Goal: Task Accomplishment & Management: Use online tool/utility

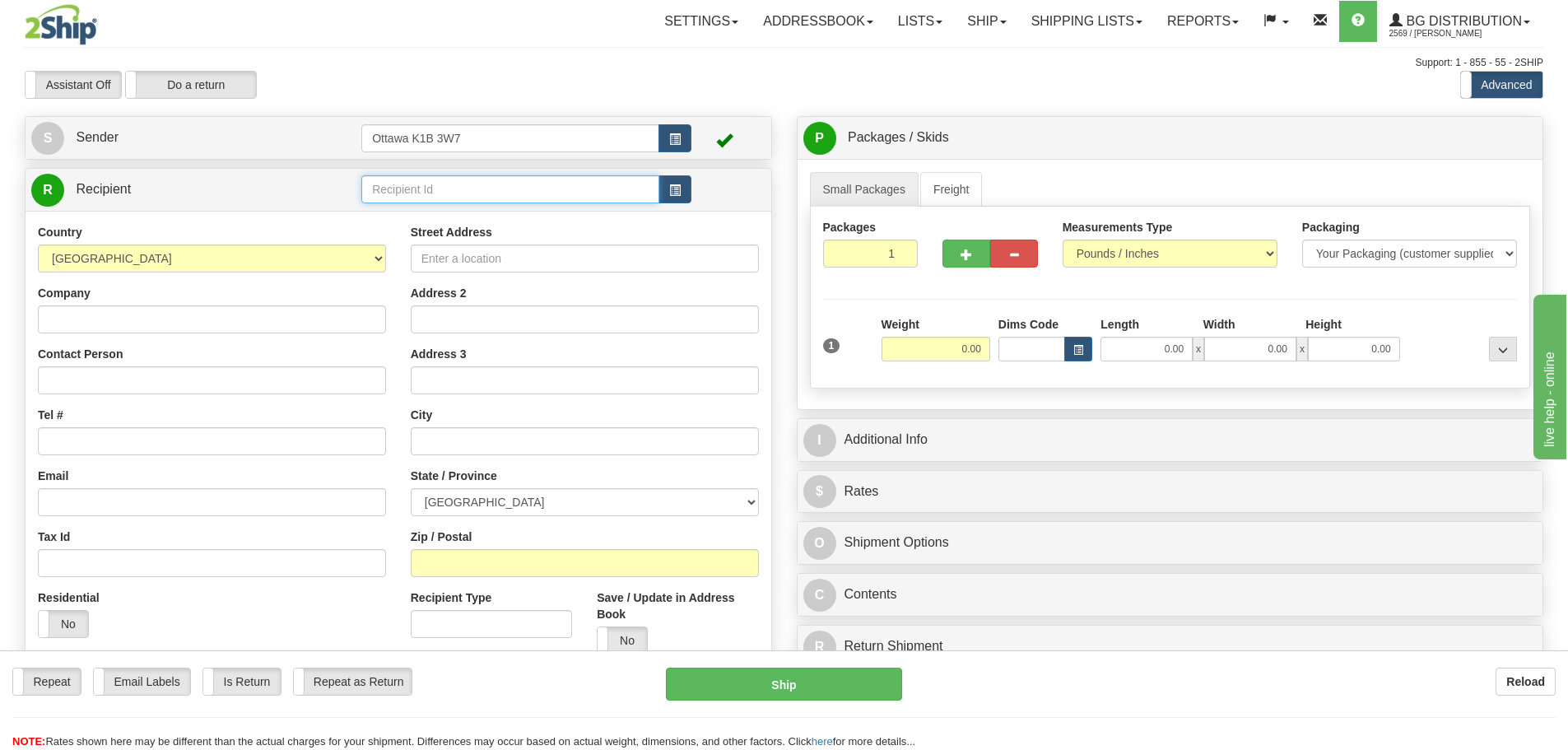
click at [428, 195] on input "text" at bounding box center [510, 189] width 298 height 28
type input "910990"
click at [607, 84] on div "Assistant On Assistant Off Do a return Do a return" at bounding box center [333, 85] width 642 height 28
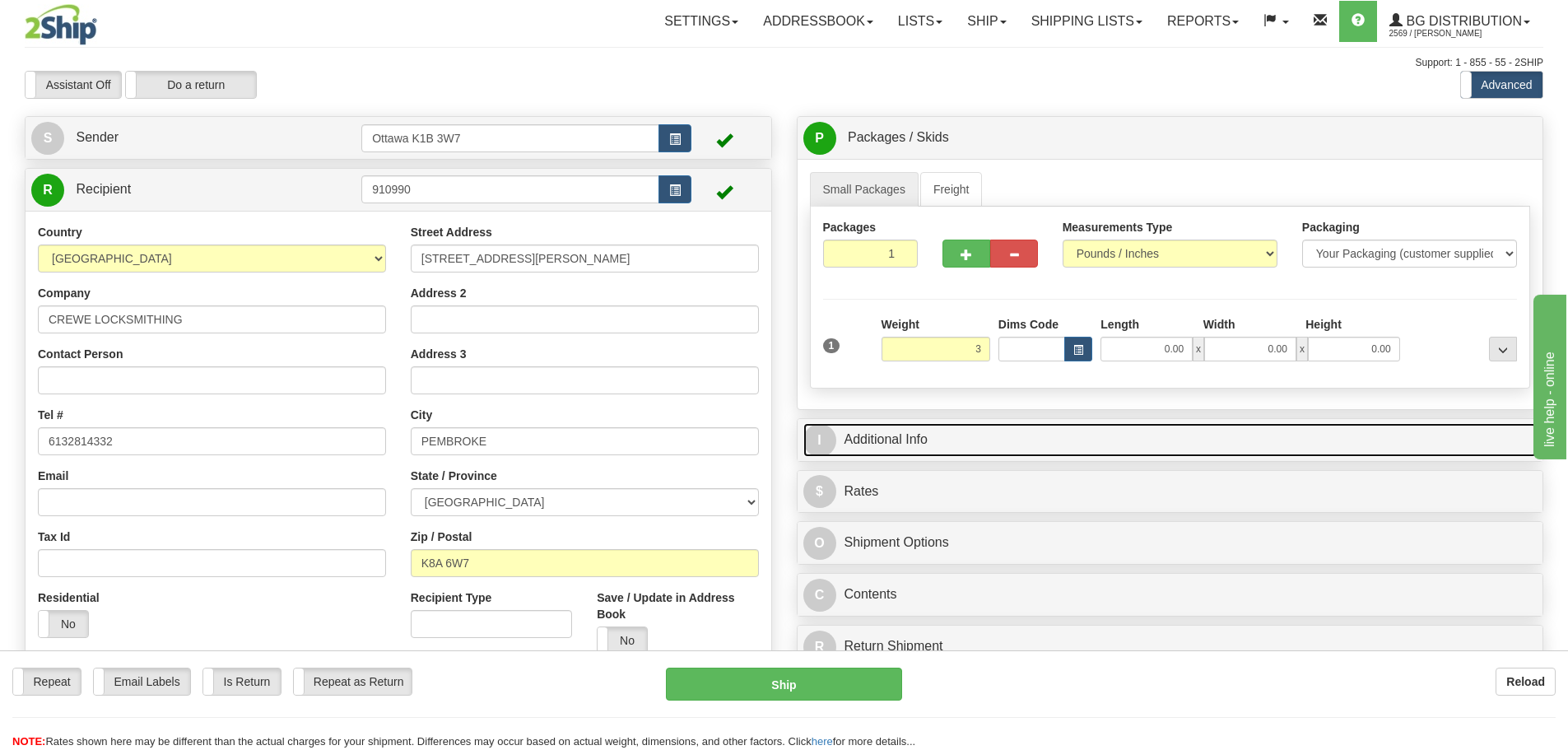
click at [1052, 433] on link "I Additional Info" at bounding box center [1170, 440] width 734 height 34
type input "3.00"
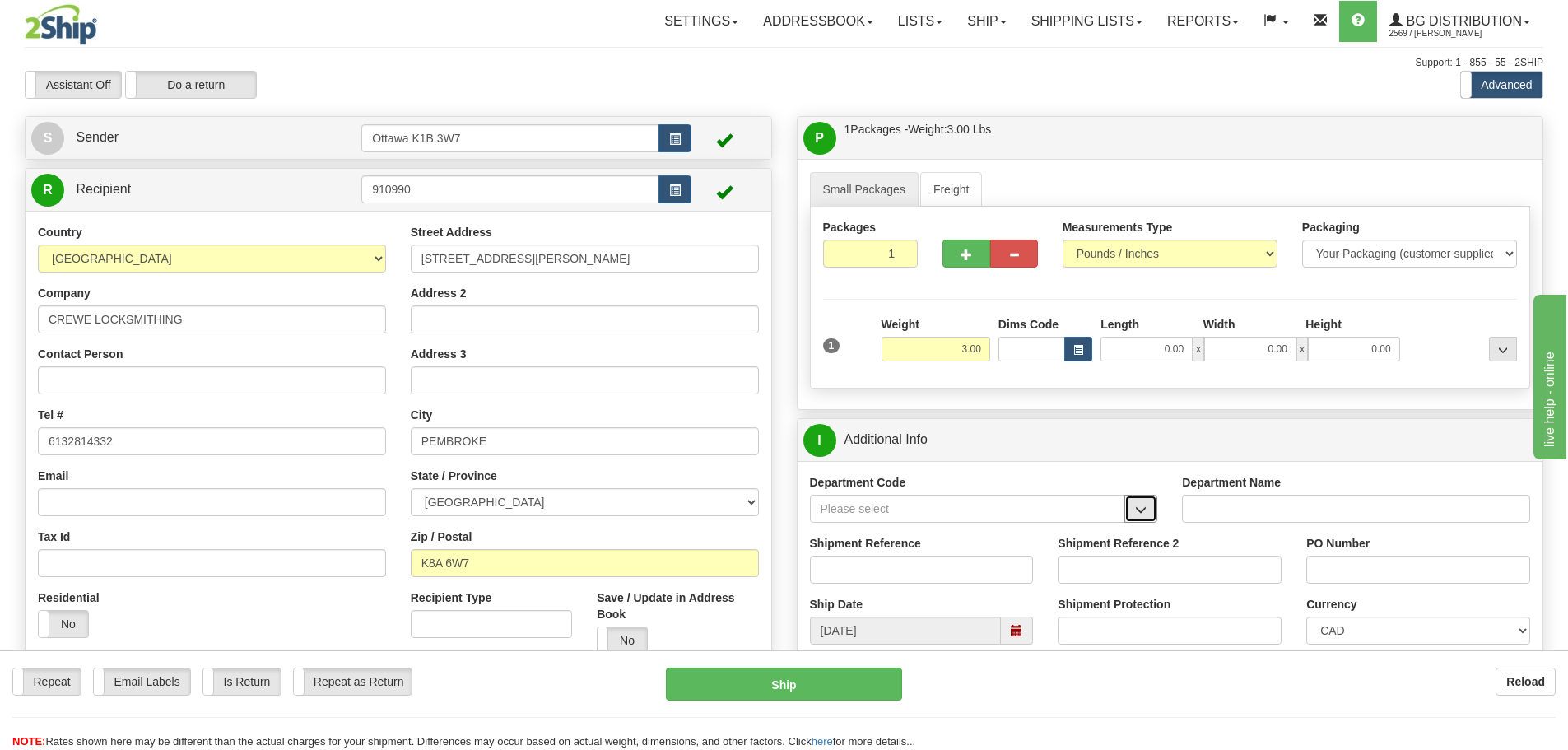
click at [1153, 514] on button "button" at bounding box center [1140, 509] width 33 height 28
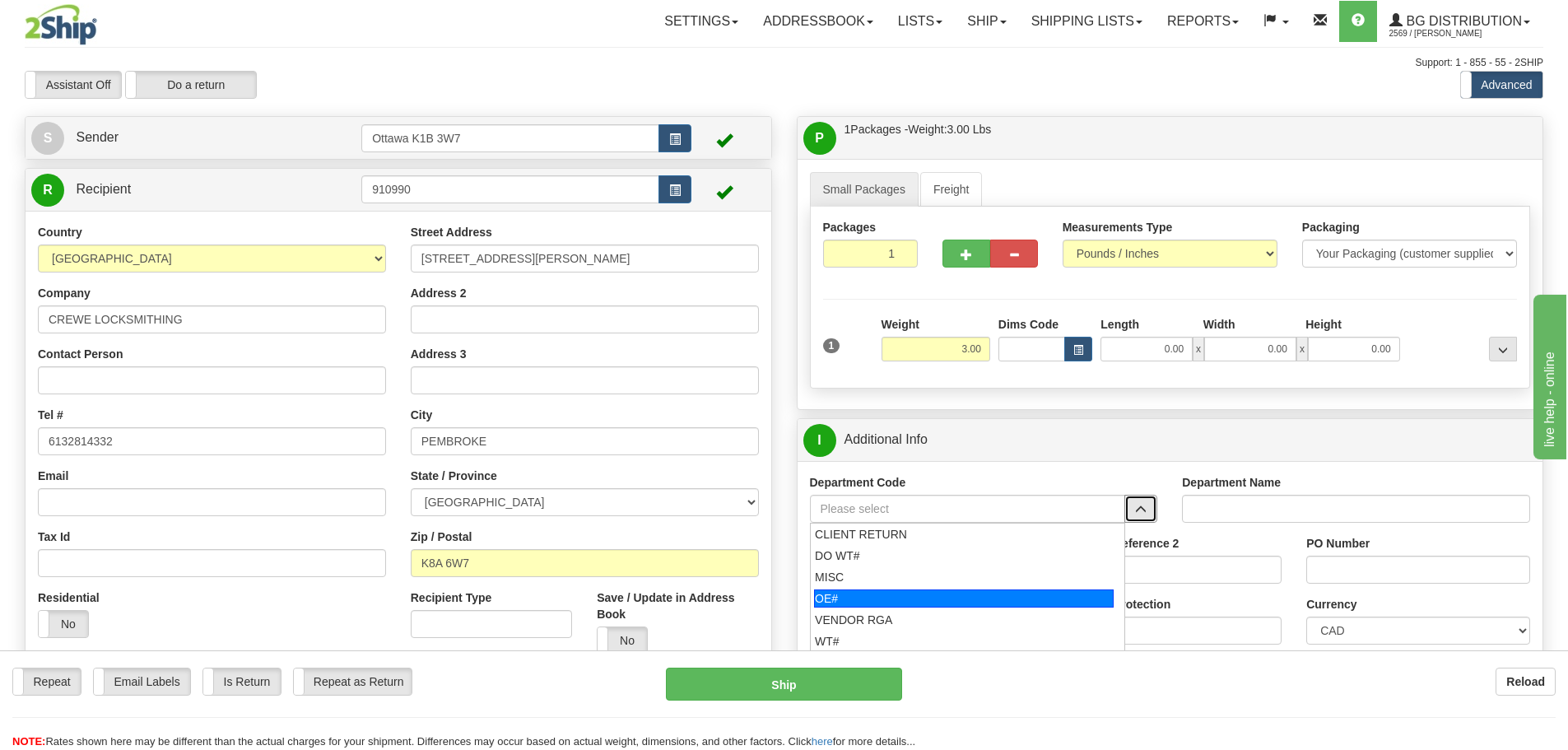
click at [949, 602] on div "OE#" at bounding box center [963, 598] width 299 height 18
type input "OE#"
type input "ORDERS"
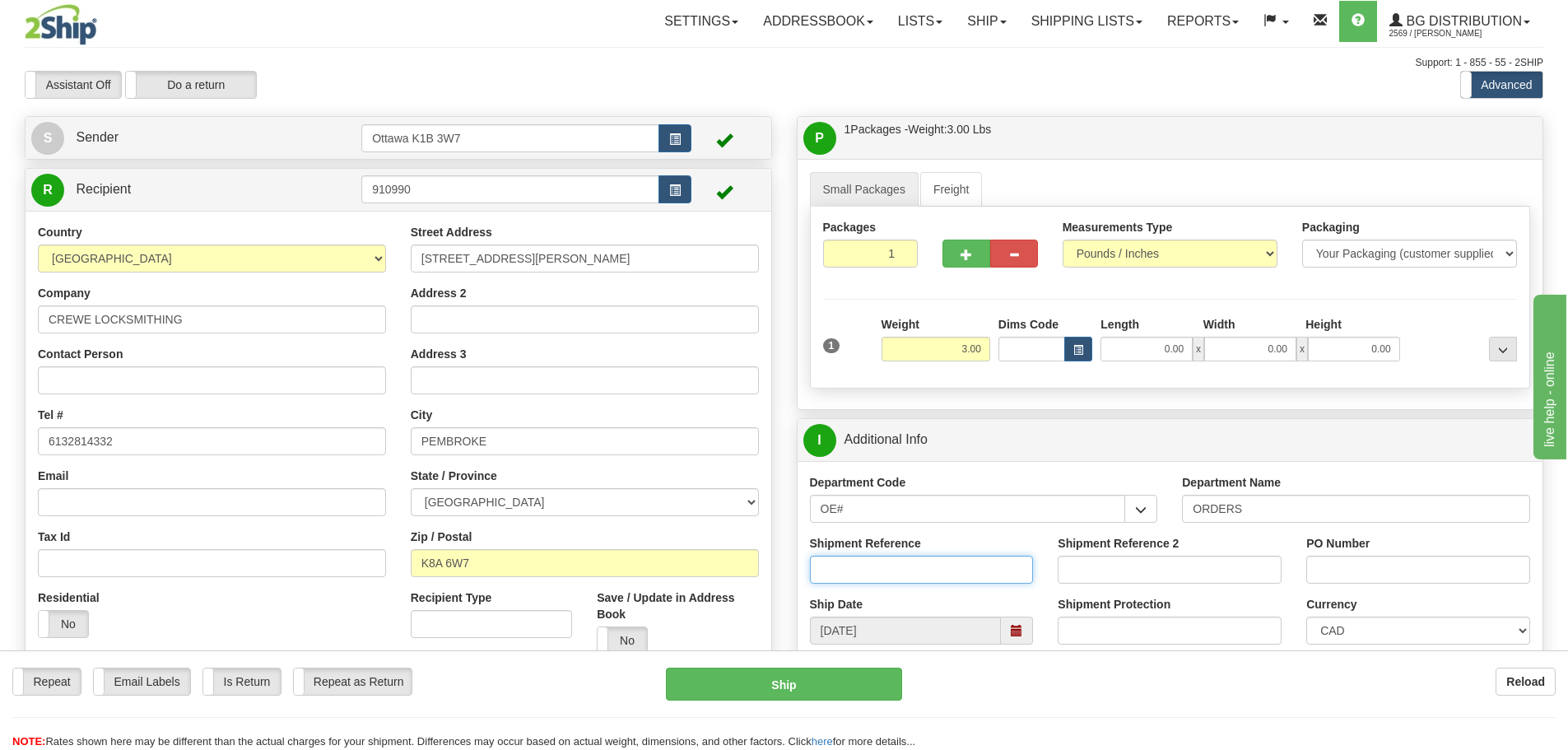
click at [911, 580] on input "Shipment Reference" at bounding box center [922, 570] width 224 height 28
type input "10202367-00"
click at [1365, 564] on input "PO Number" at bounding box center [1418, 570] width 224 height 28
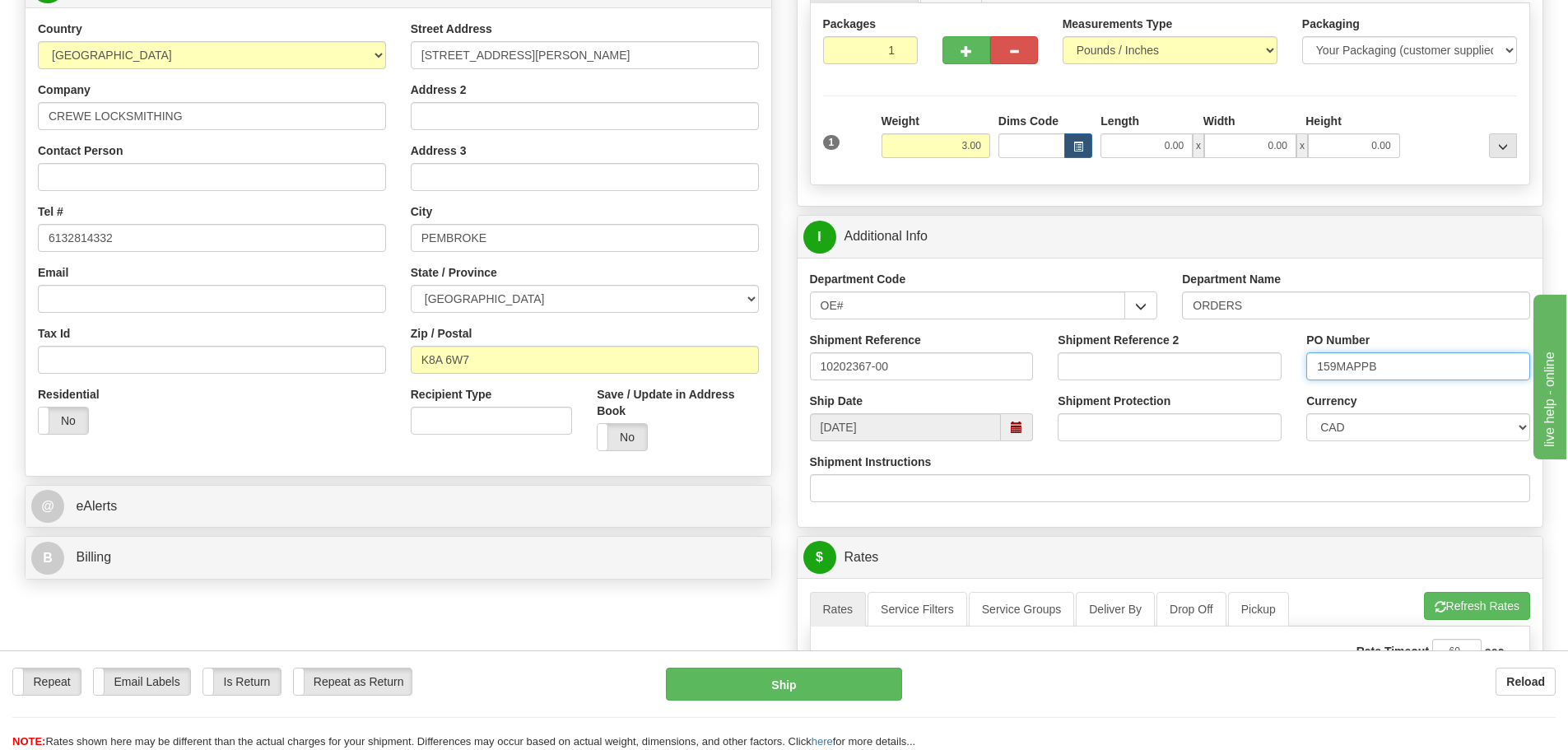
scroll to position [165, 0]
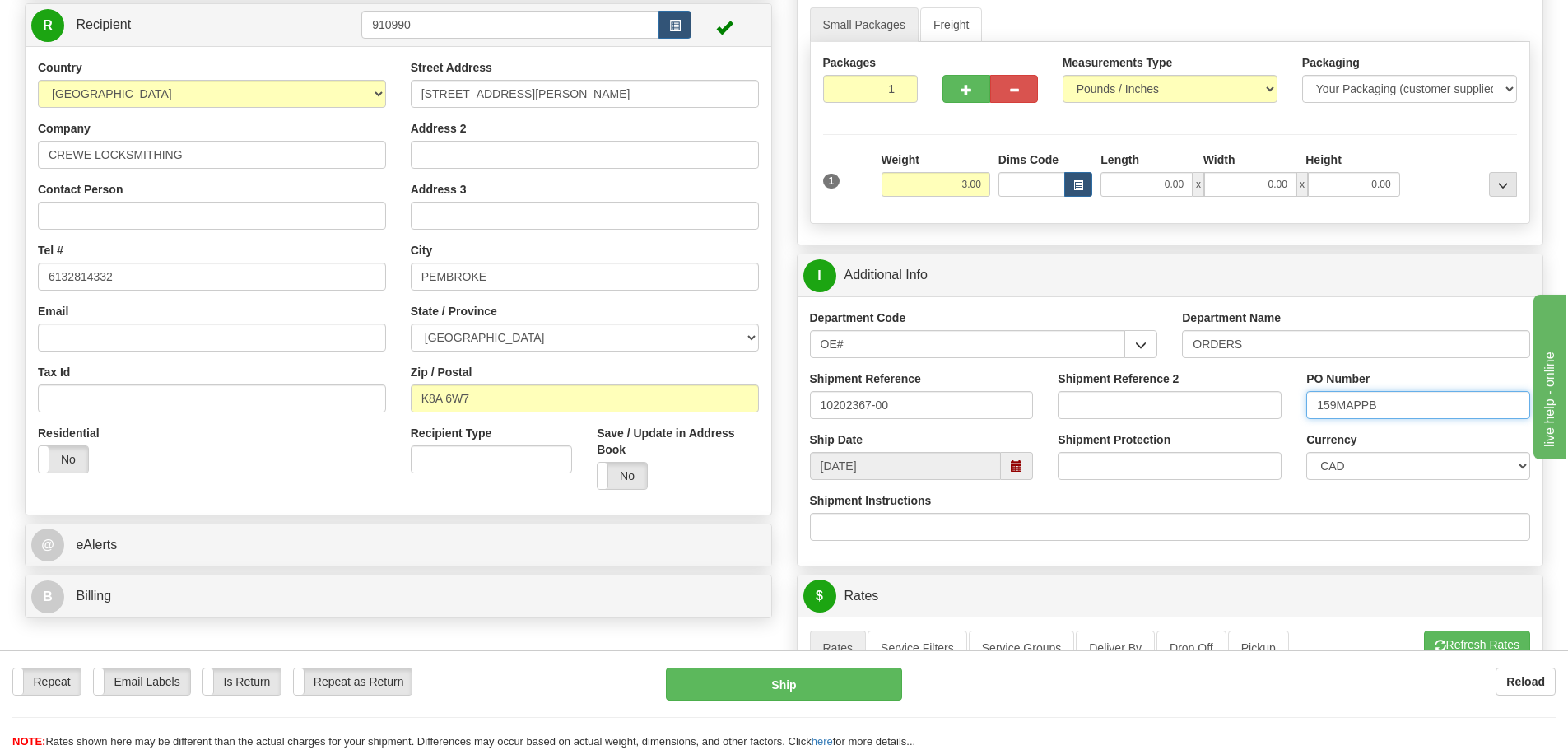
type input "159MAPPB"
click at [1151, 178] on input "0.00" at bounding box center [1146, 185] width 92 height 24
type input "8.00"
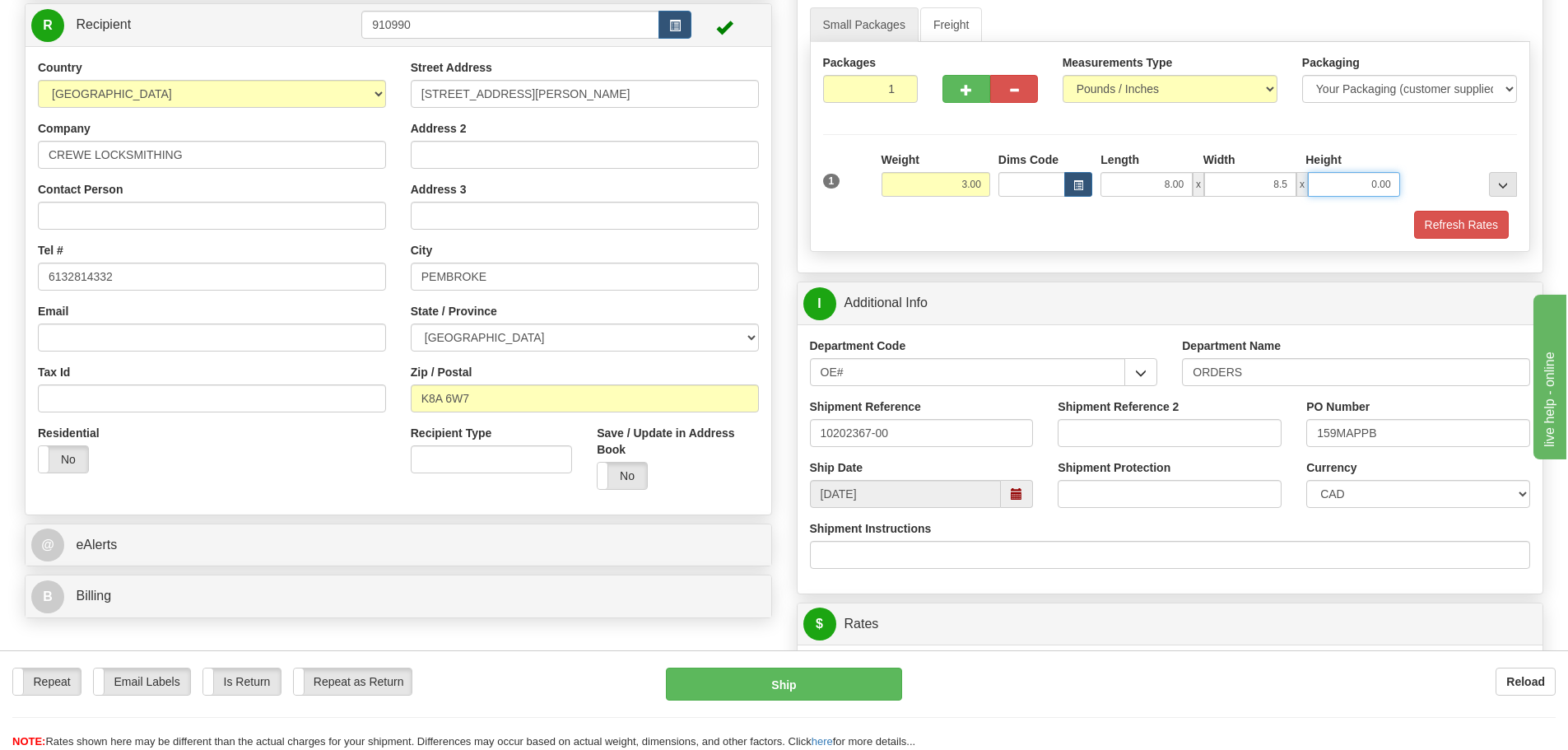
type input "8.50"
type input "3.00"
click at [1470, 239] on div "Packages 1 1 Measurements Type" at bounding box center [1170, 147] width 720 height 210
click at [1470, 236] on button "Refresh Rates" at bounding box center [1461, 225] width 94 height 28
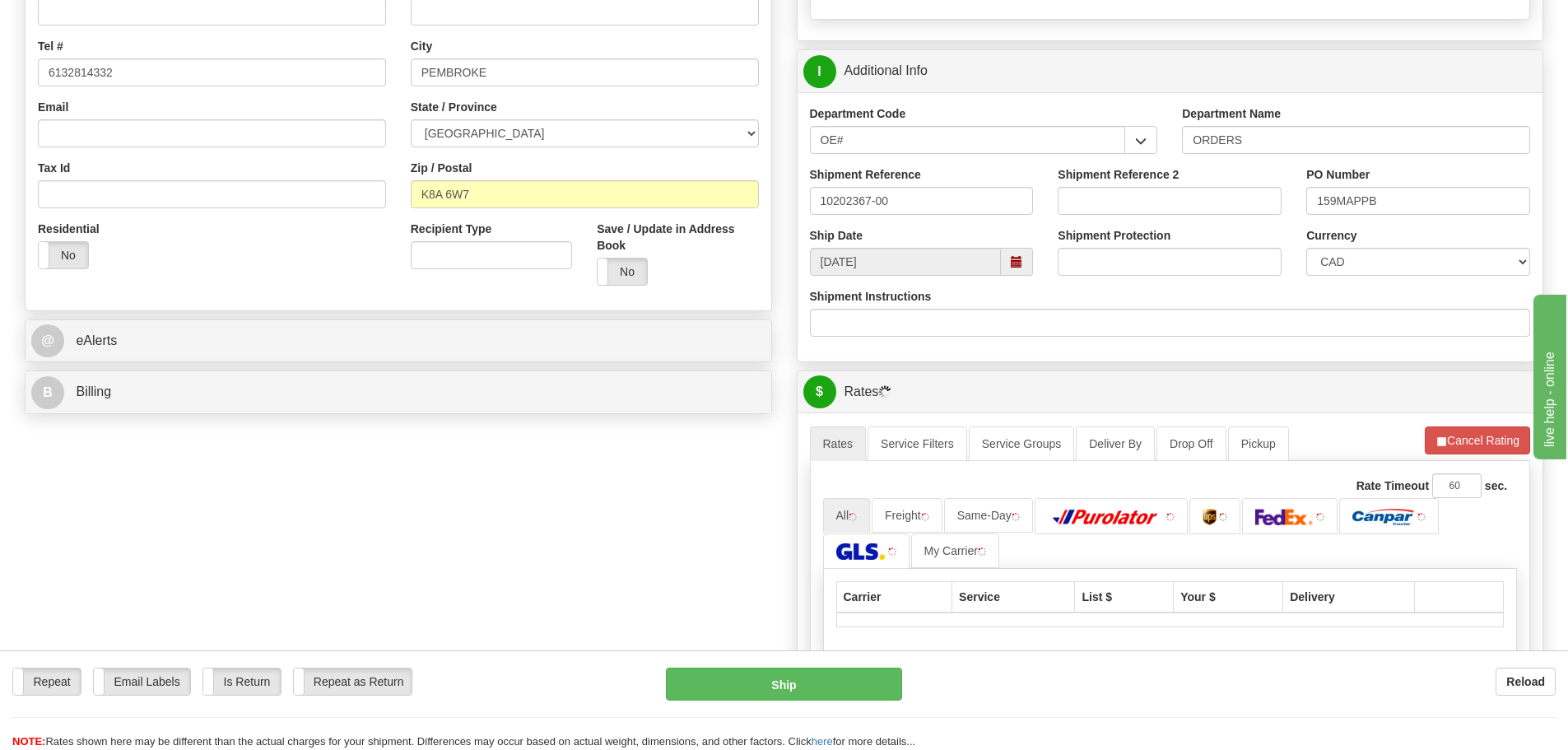
scroll to position [494, 0]
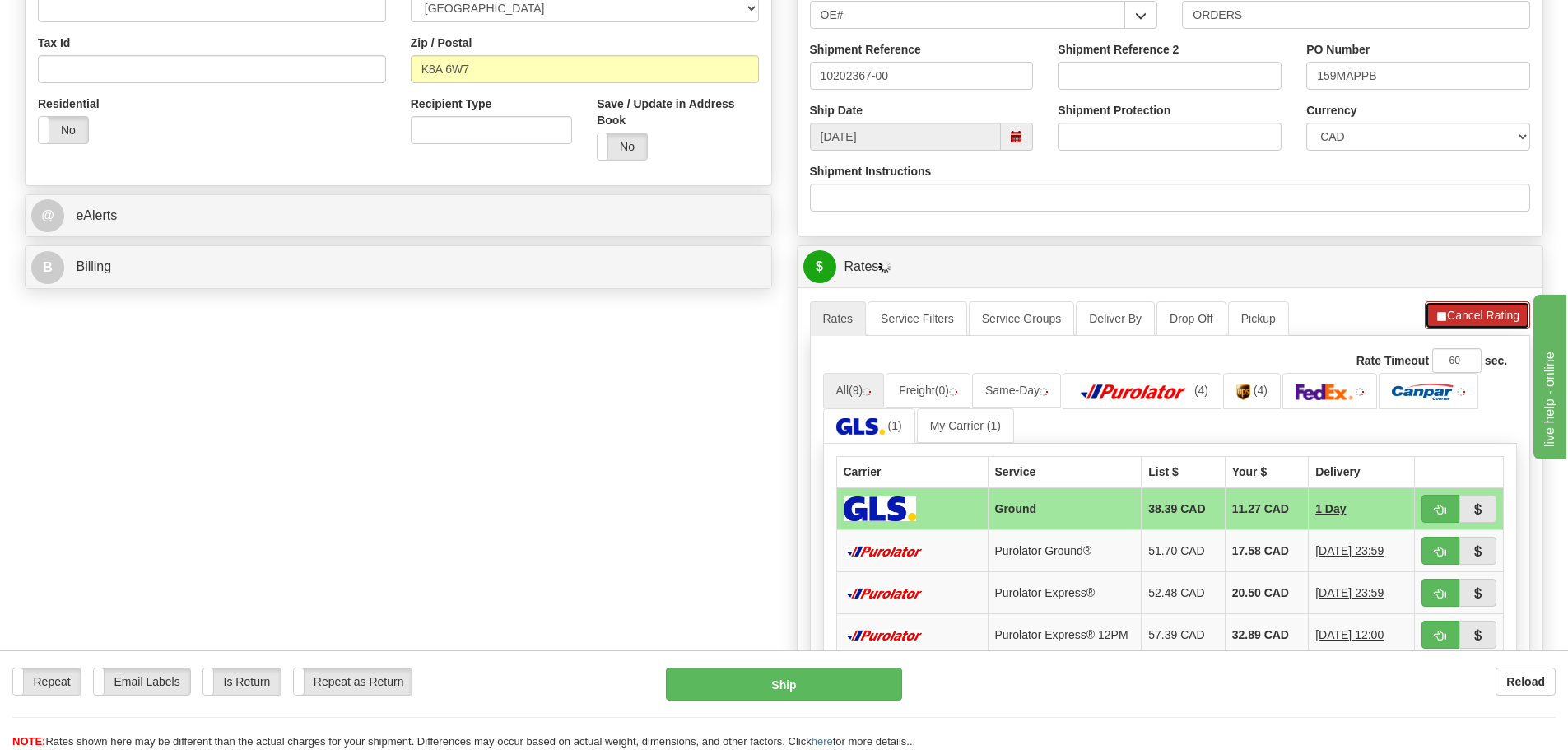
click at [1449, 318] on button "Cancel Rating" at bounding box center [1478, 316] width 105 height 28
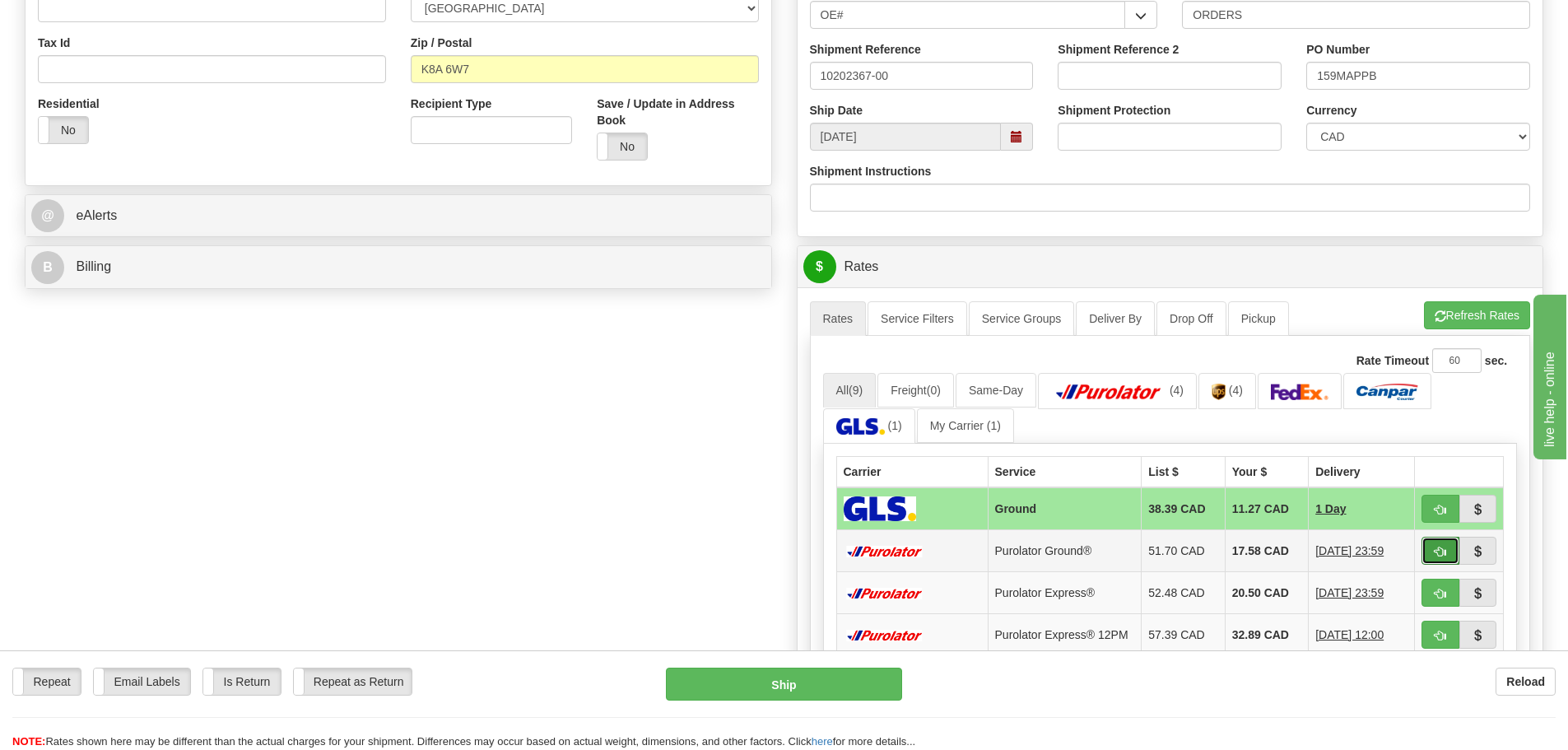
click at [1445, 556] on span "button" at bounding box center [1440, 551] width 11 height 10
type input "260"
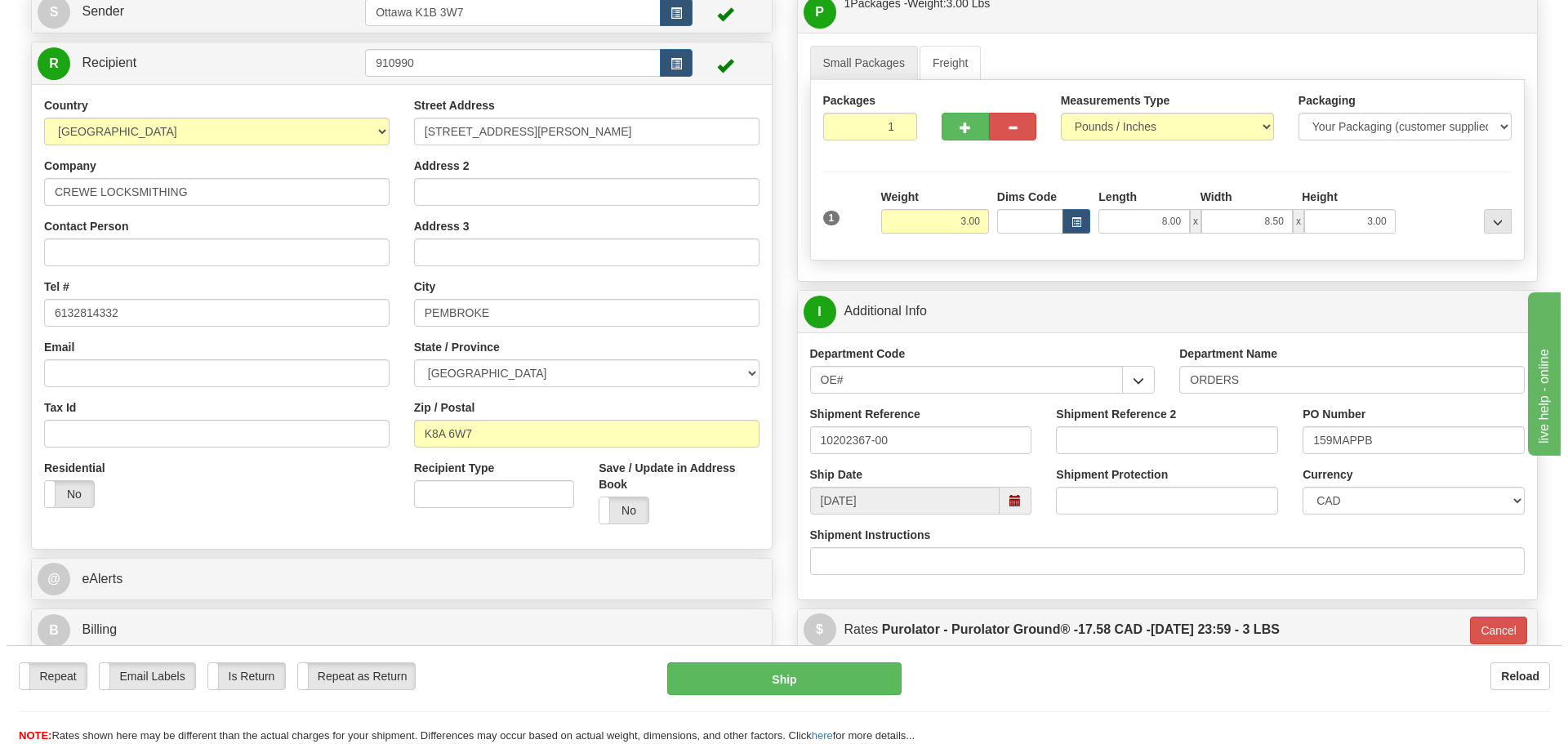
scroll to position [164, 0]
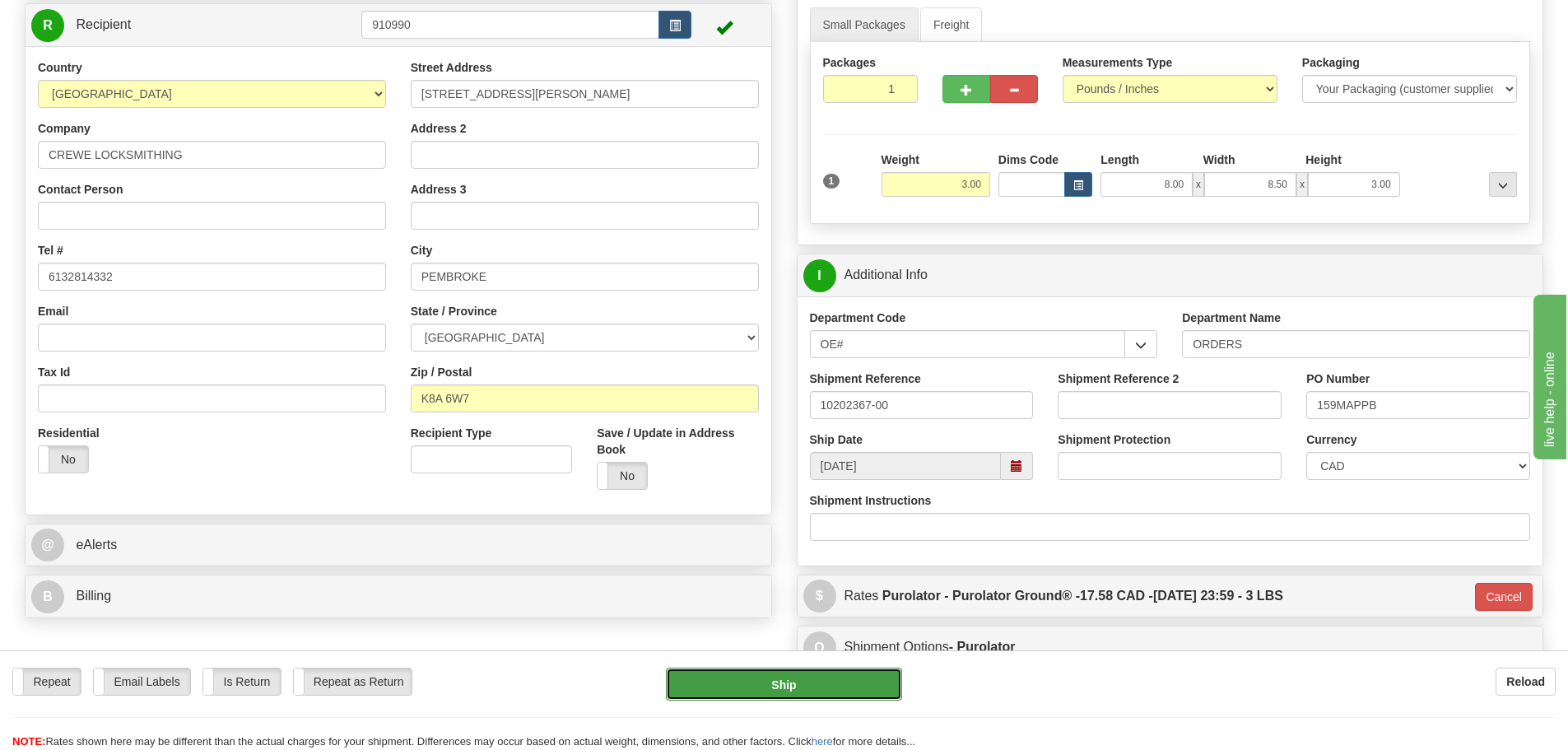
click at [853, 676] on button "Ship" at bounding box center [784, 684] width 236 height 33
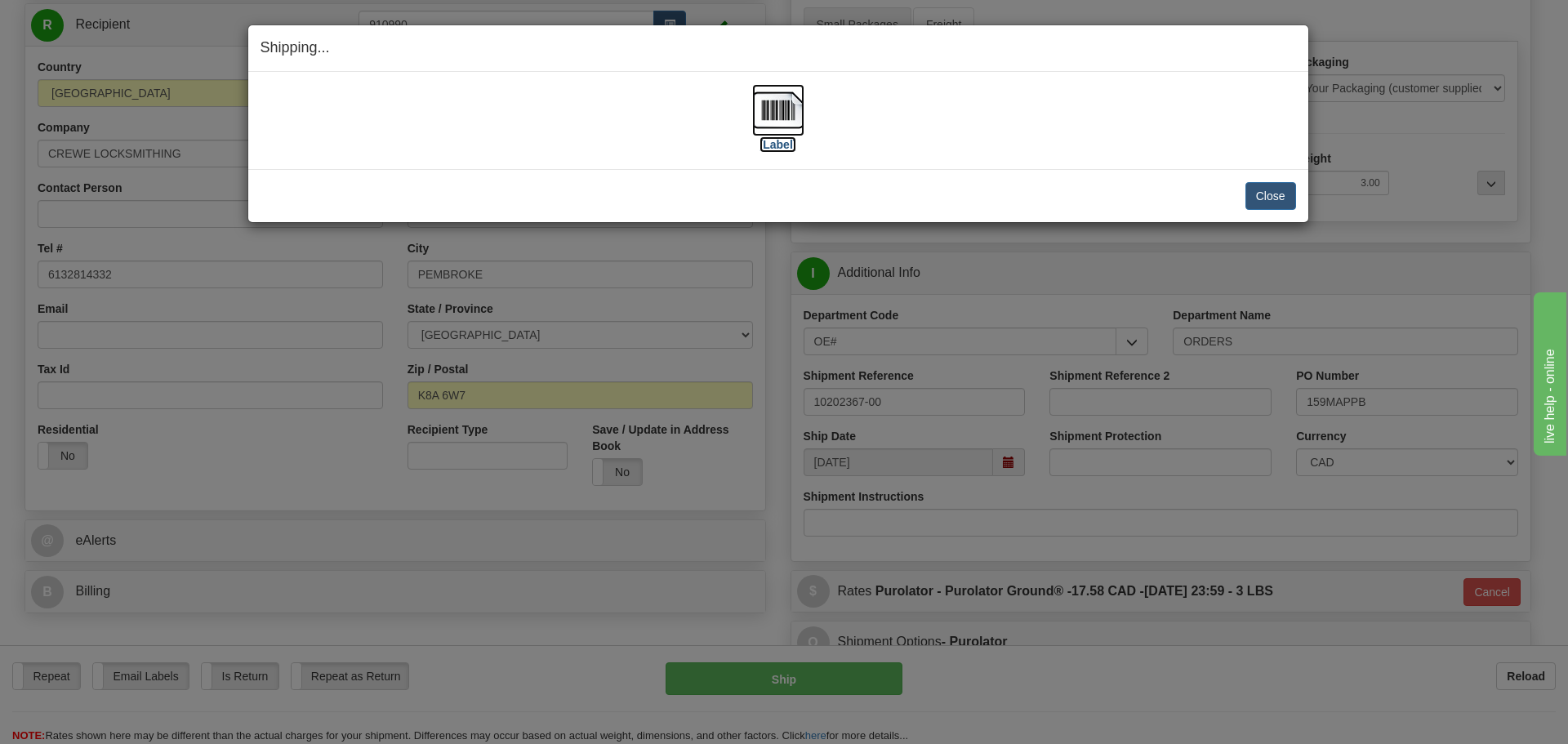
click at [774, 136] on label "[Label]" at bounding box center [778, 144] width 37 height 16
click at [1260, 197] on button "Close" at bounding box center [1271, 196] width 50 height 28
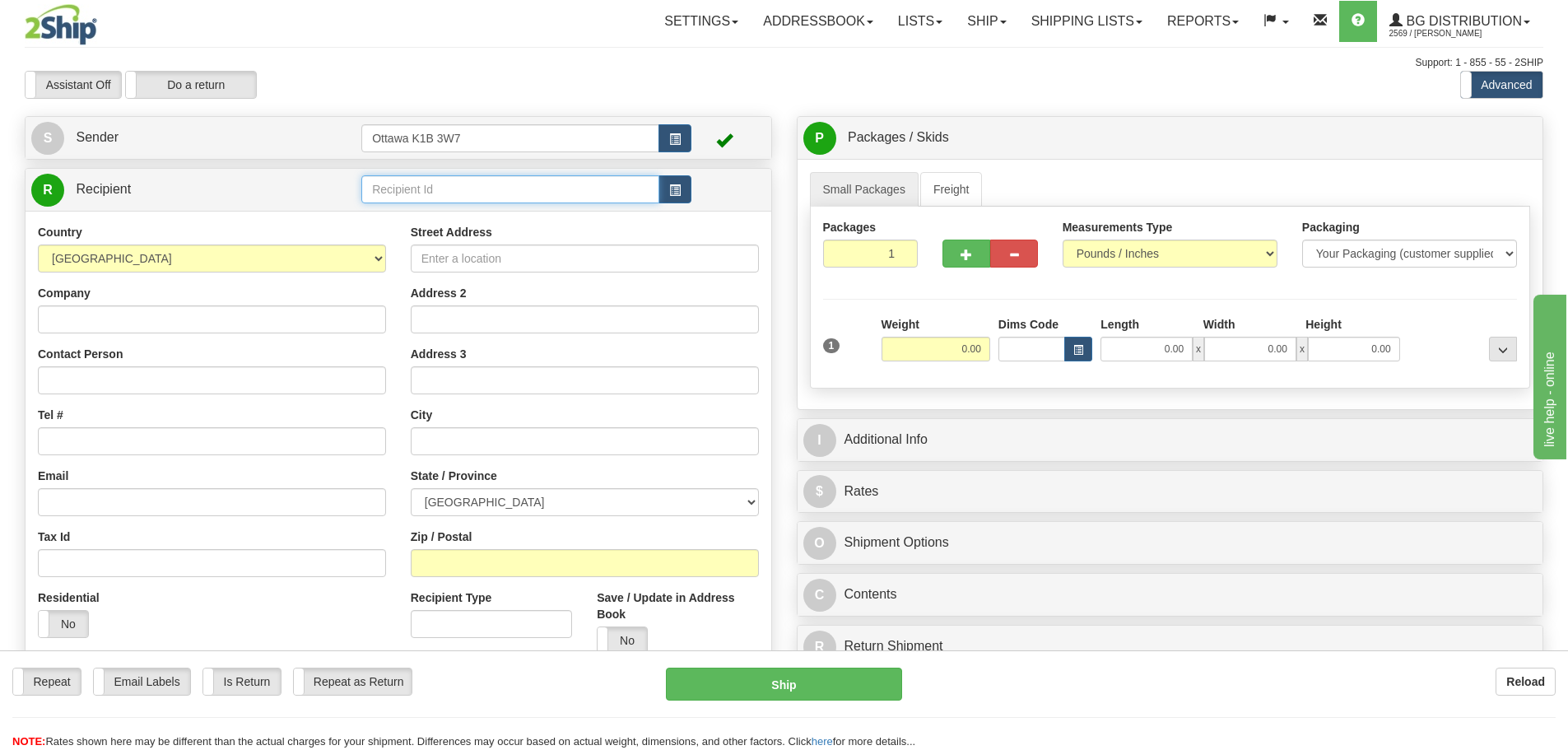
click at [528, 194] on input "text" at bounding box center [510, 189] width 298 height 28
type input "910939"
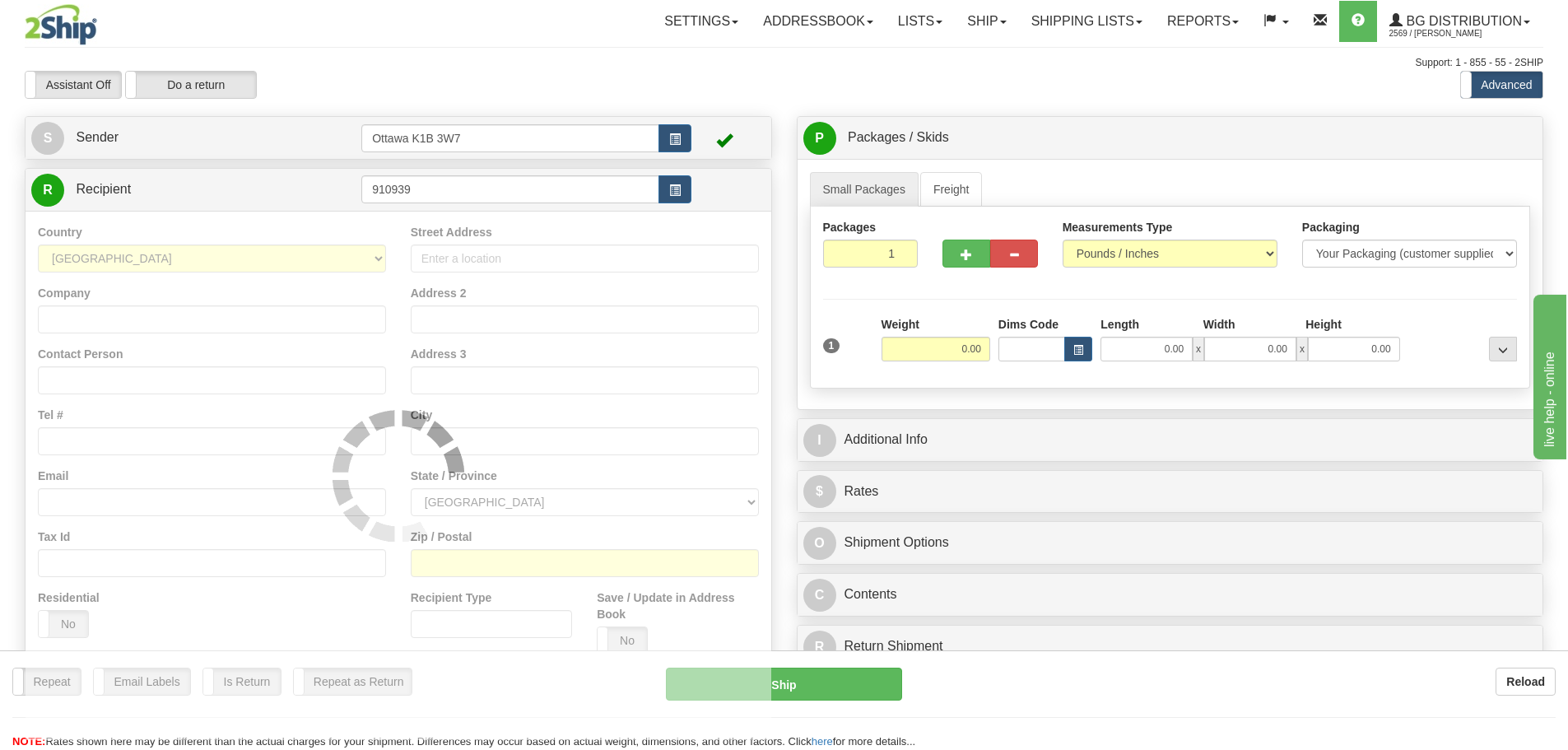
click at [828, 77] on div "Assistant On Assistant Off Do a return Do a return Previous Next Standard Advan…" at bounding box center [784, 85] width 1543 height 28
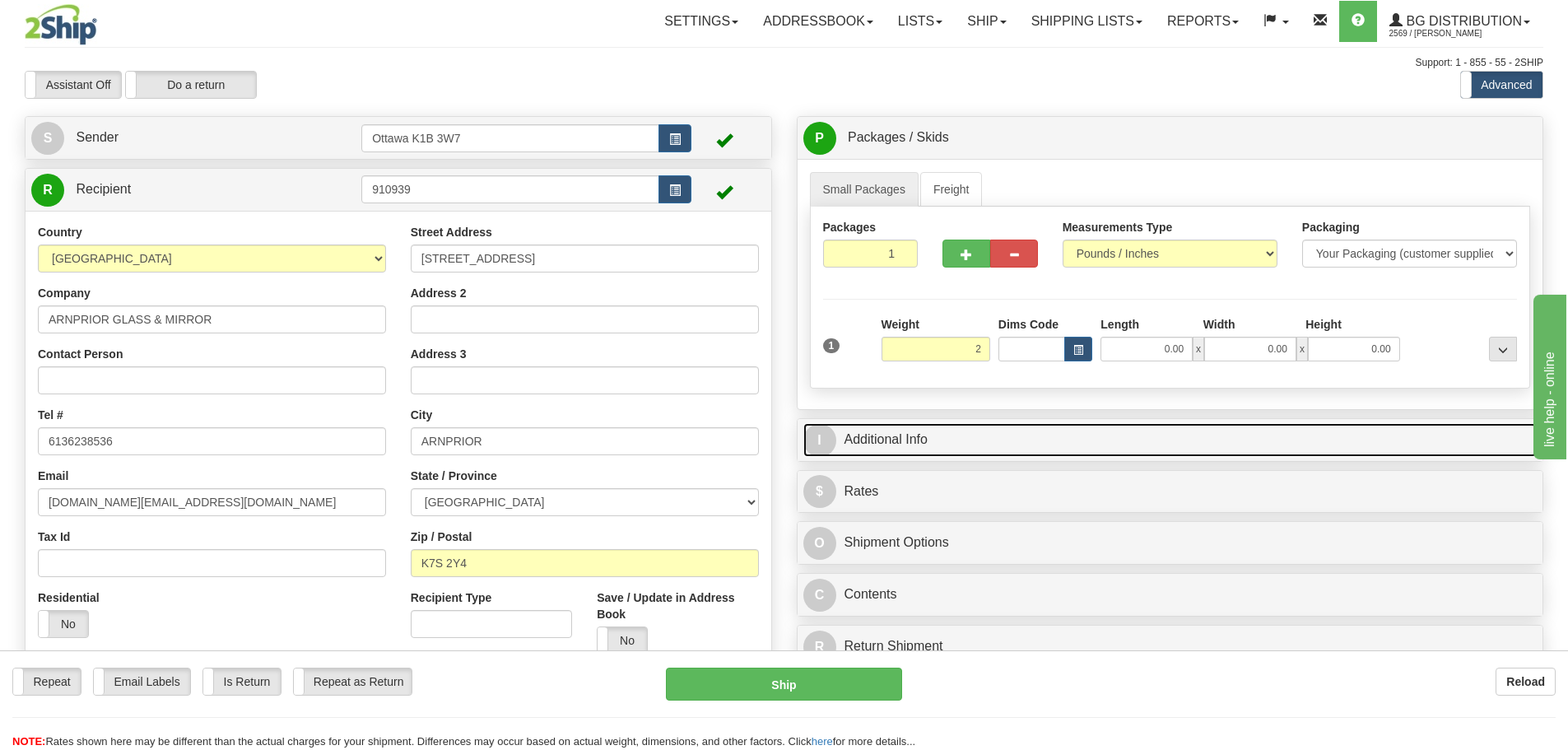
click at [1152, 440] on link "I Additional Info" at bounding box center [1170, 440] width 734 height 34
type input "2.00"
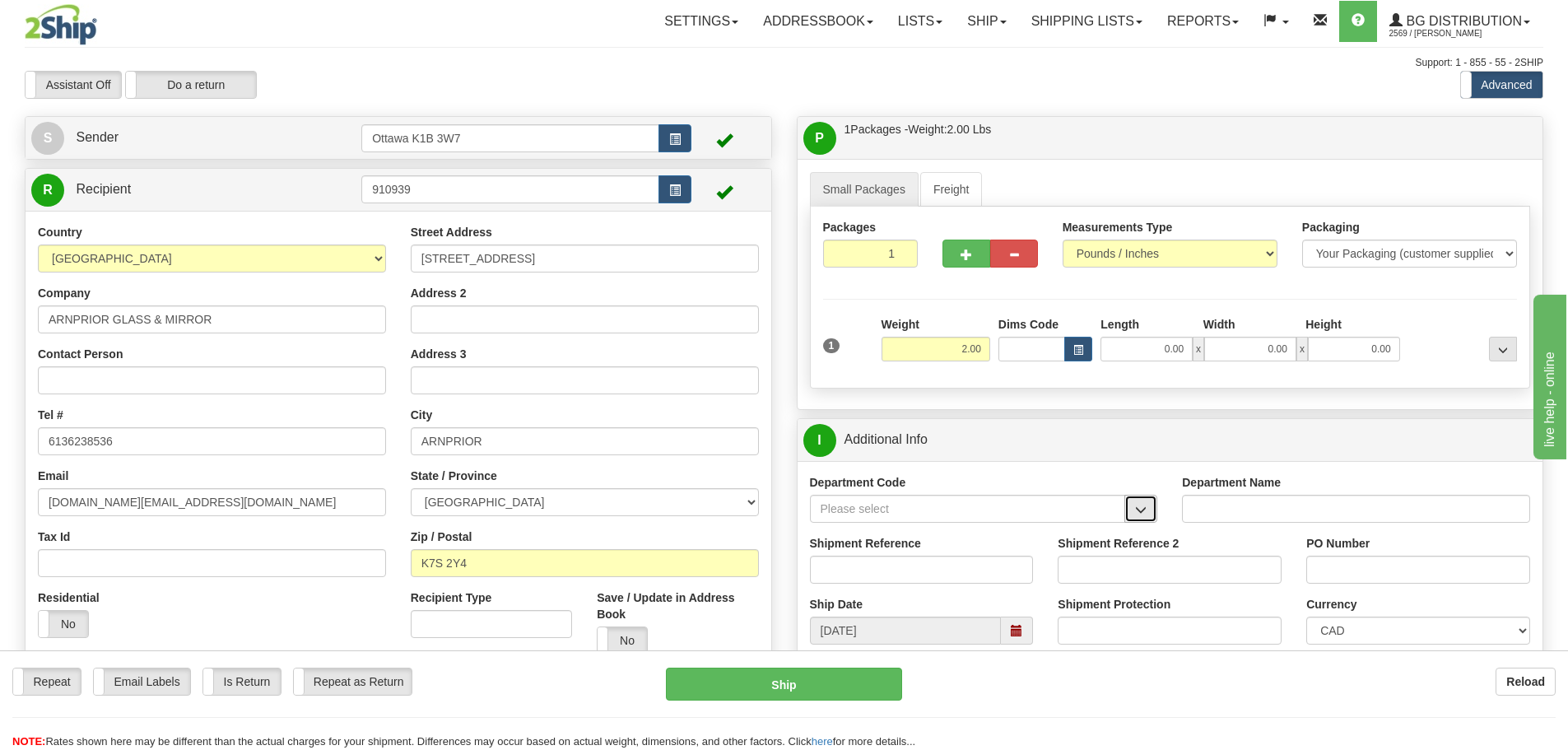
click at [1139, 509] on span "button" at bounding box center [1140, 510] width 11 height 10
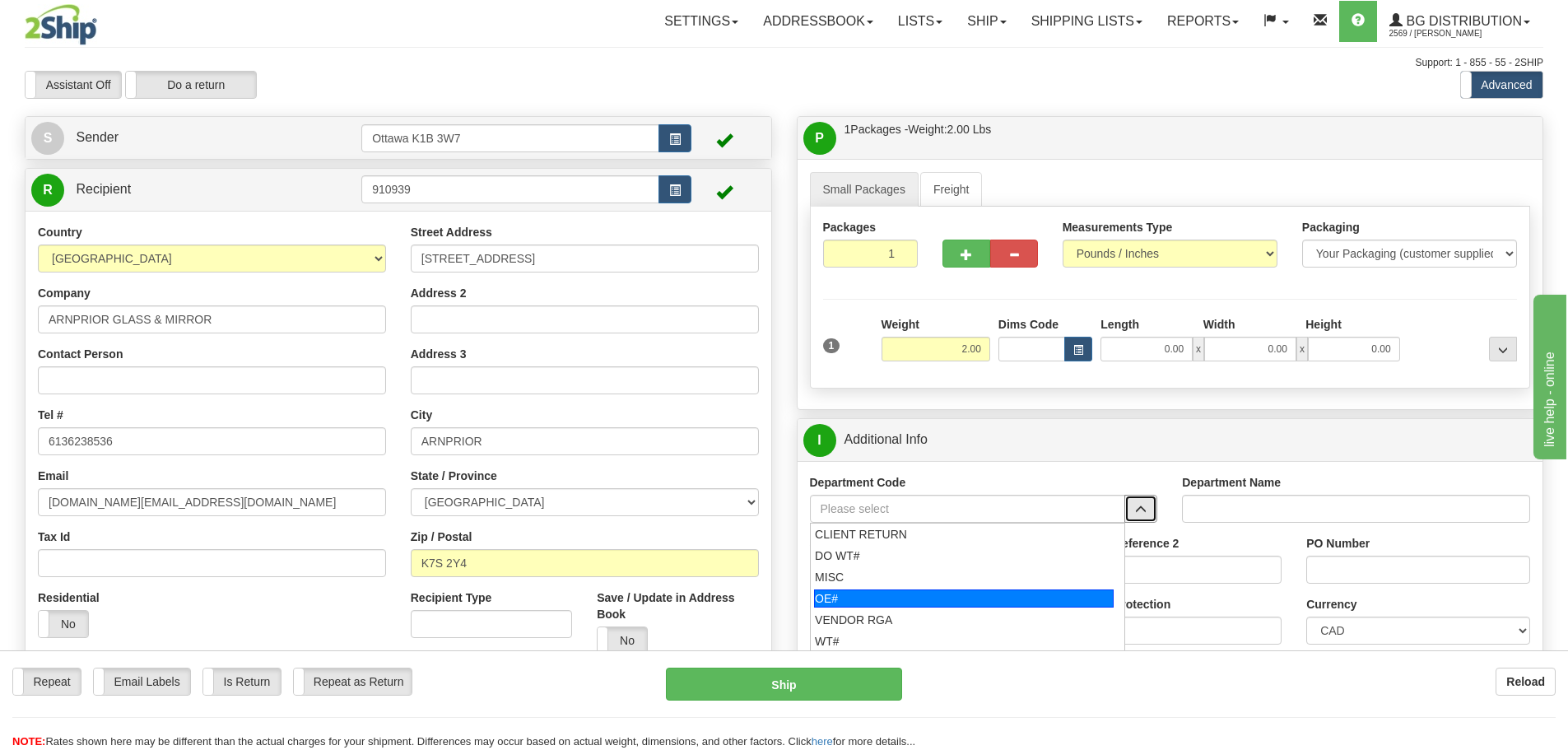
click at [967, 596] on div "OE#" at bounding box center [963, 598] width 299 height 18
type input "OE#"
type input "ORDERS"
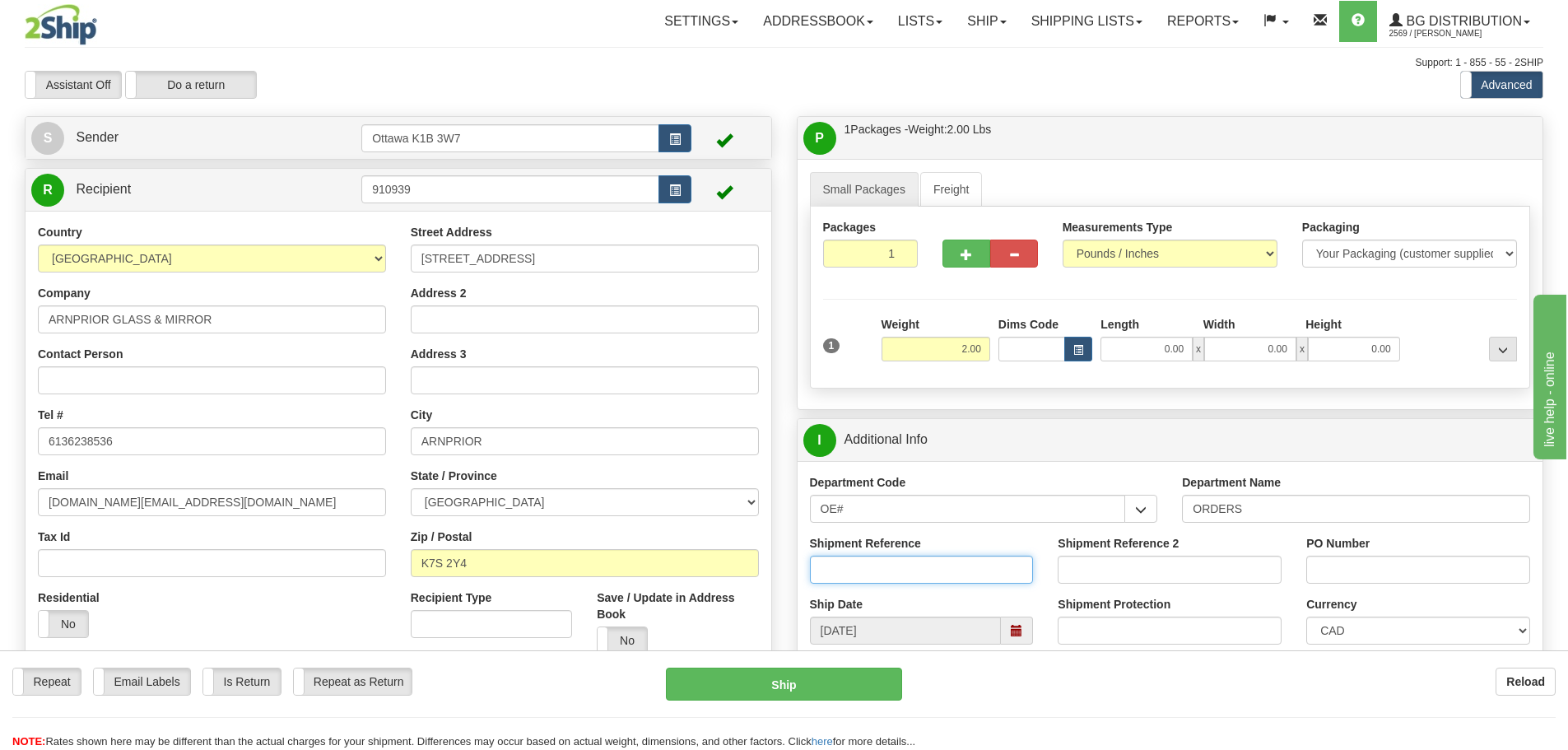
click at [925, 563] on input "Shipment Reference" at bounding box center [922, 570] width 224 height 28
type input "10201838-01"
click at [1383, 572] on input "PO Number" at bounding box center [1418, 570] width 224 height 28
type input "N/A"
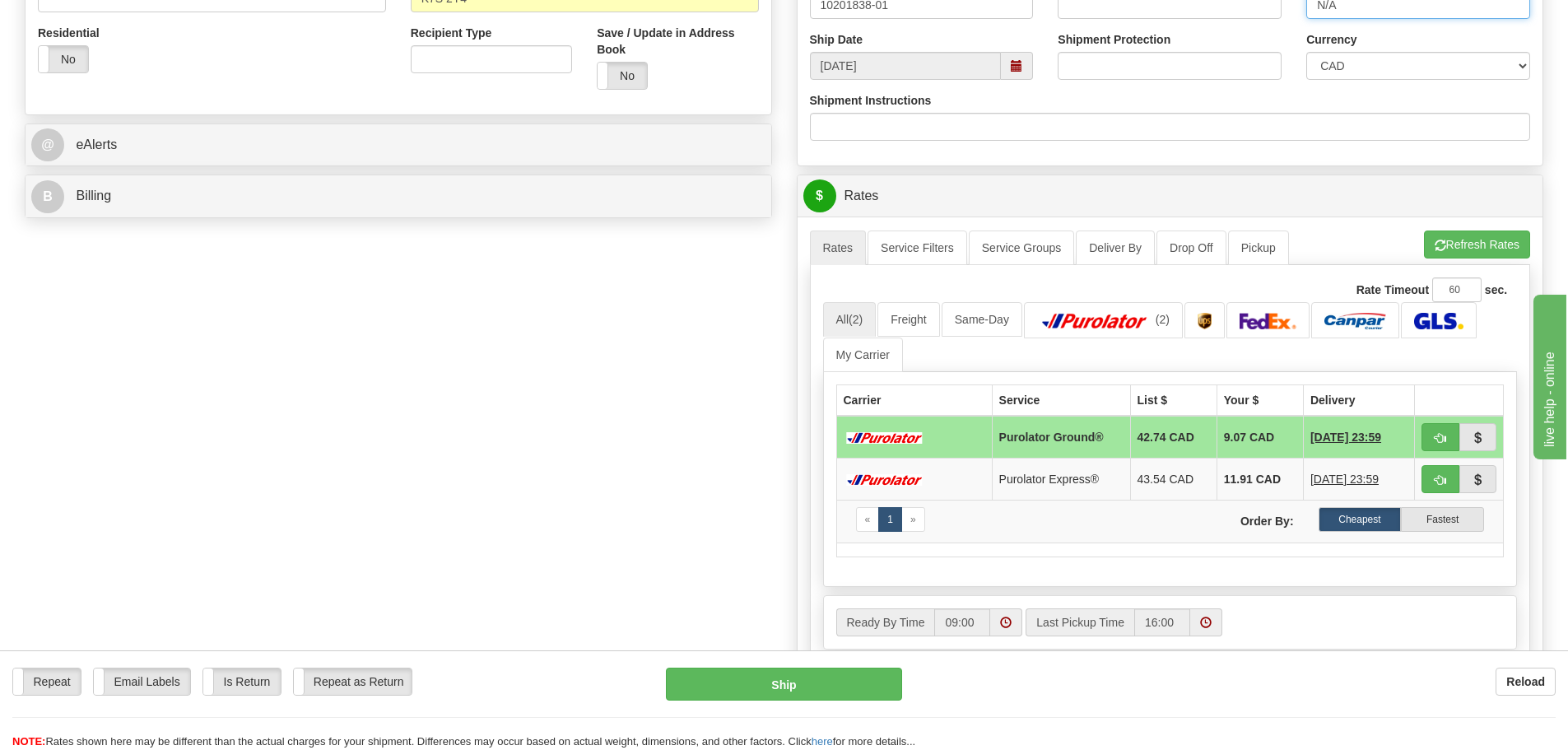
scroll to position [577, 0]
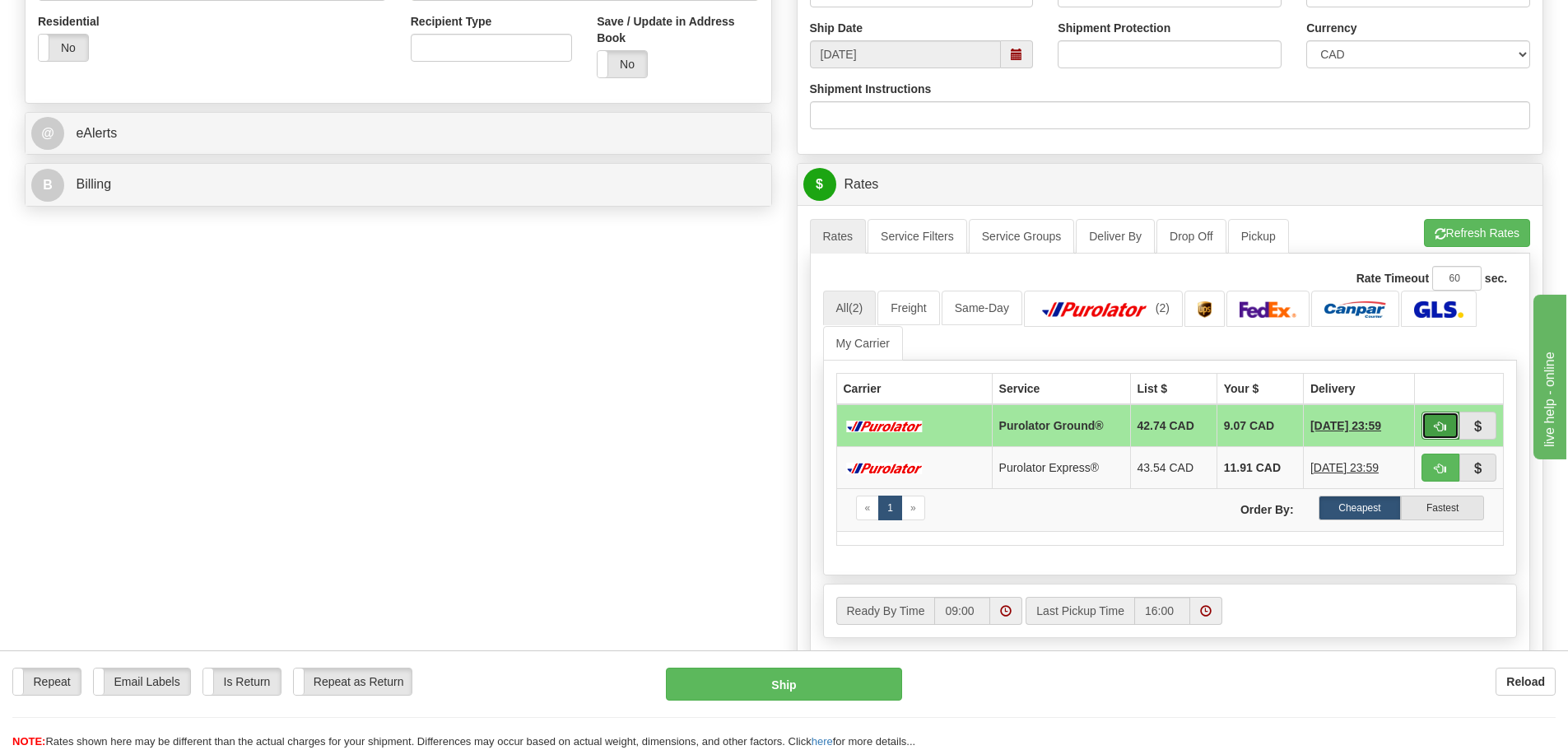
click at [1431, 433] on button "button" at bounding box center [1440, 426] width 38 height 28
type input "260"
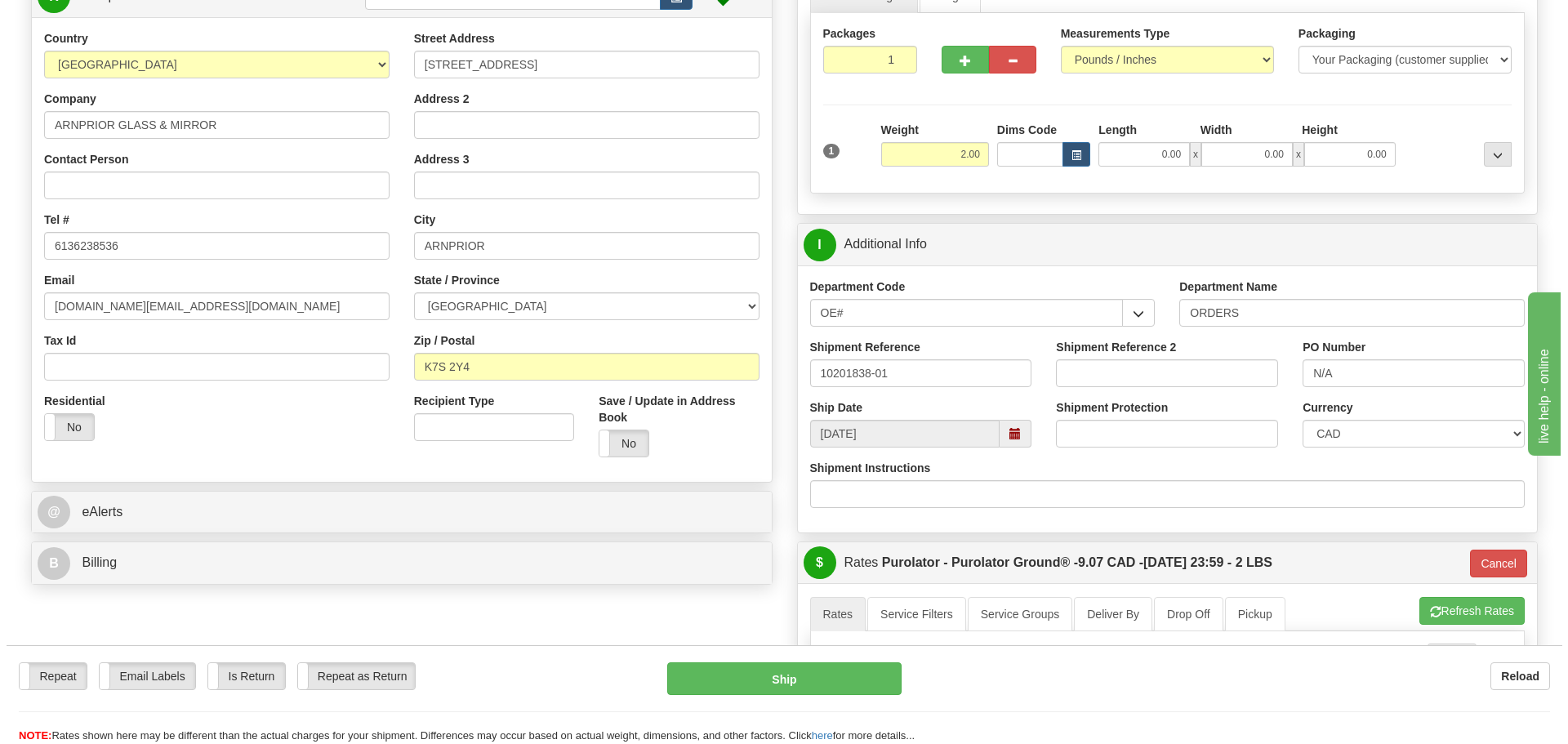
scroll to position [164, 0]
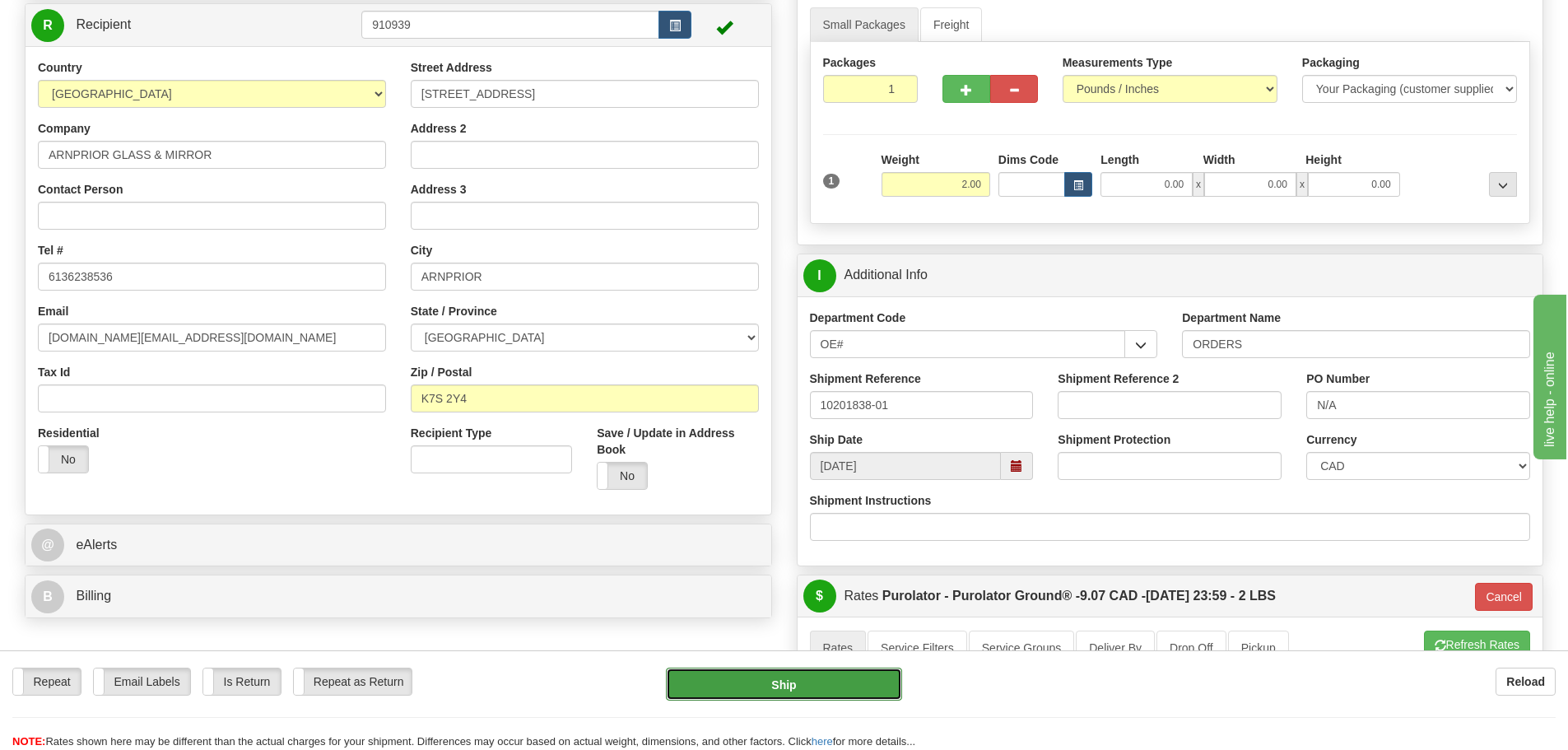
click at [804, 684] on button "Ship" at bounding box center [784, 684] width 236 height 33
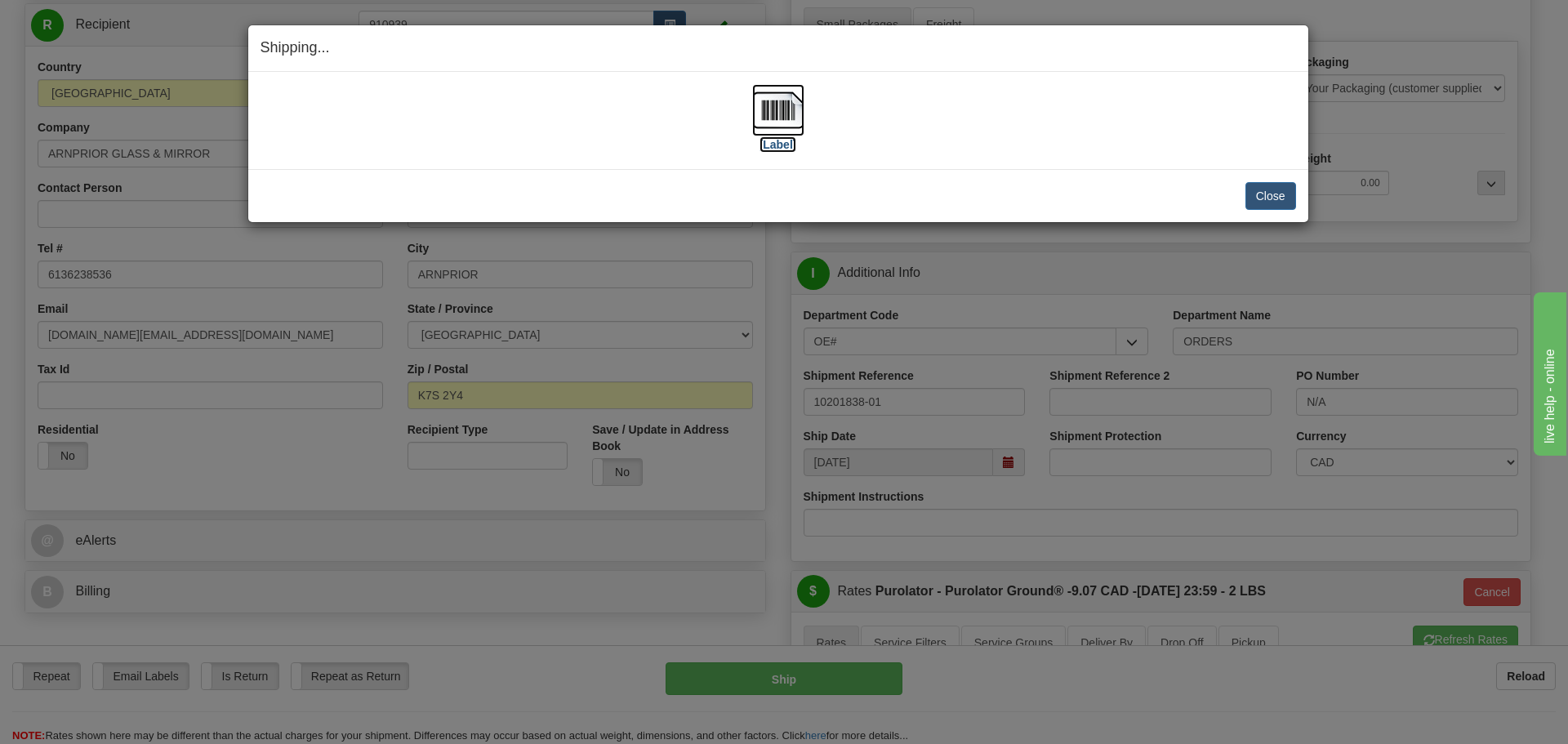
click at [787, 142] on label "[Label]" at bounding box center [778, 144] width 37 height 16
click at [1259, 197] on button "Close" at bounding box center [1271, 196] width 50 height 28
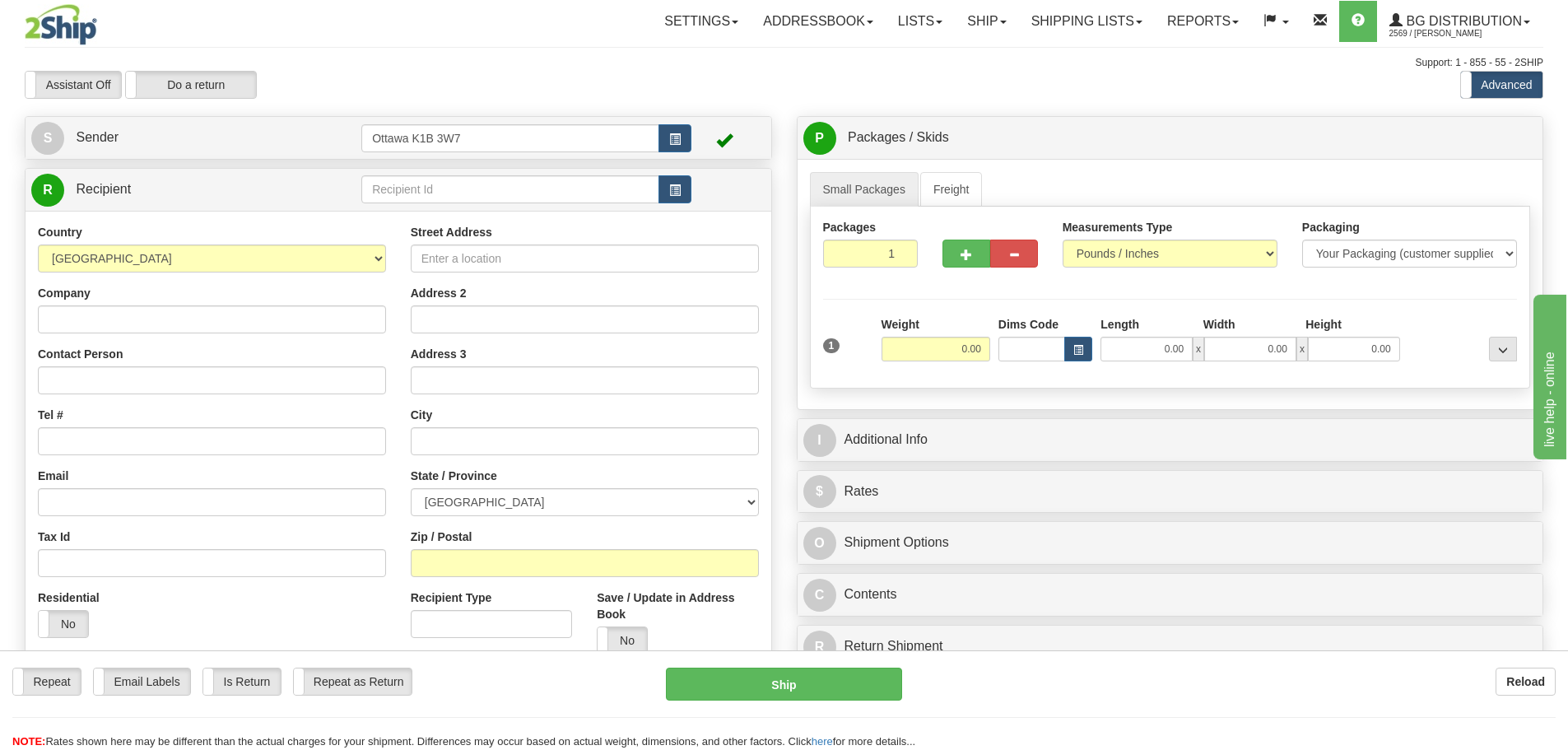
drag, startPoint x: 473, startPoint y: 171, endPoint x: 475, endPoint y: 181, distance: 10.2
click at [473, 173] on div "R Recipient" at bounding box center [398, 189] width 746 height 42
click at [475, 181] on input "text" at bounding box center [510, 189] width 298 height 28
click at [424, 192] on input "text" at bounding box center [510, 189] width 298 height 28
type input "60154"
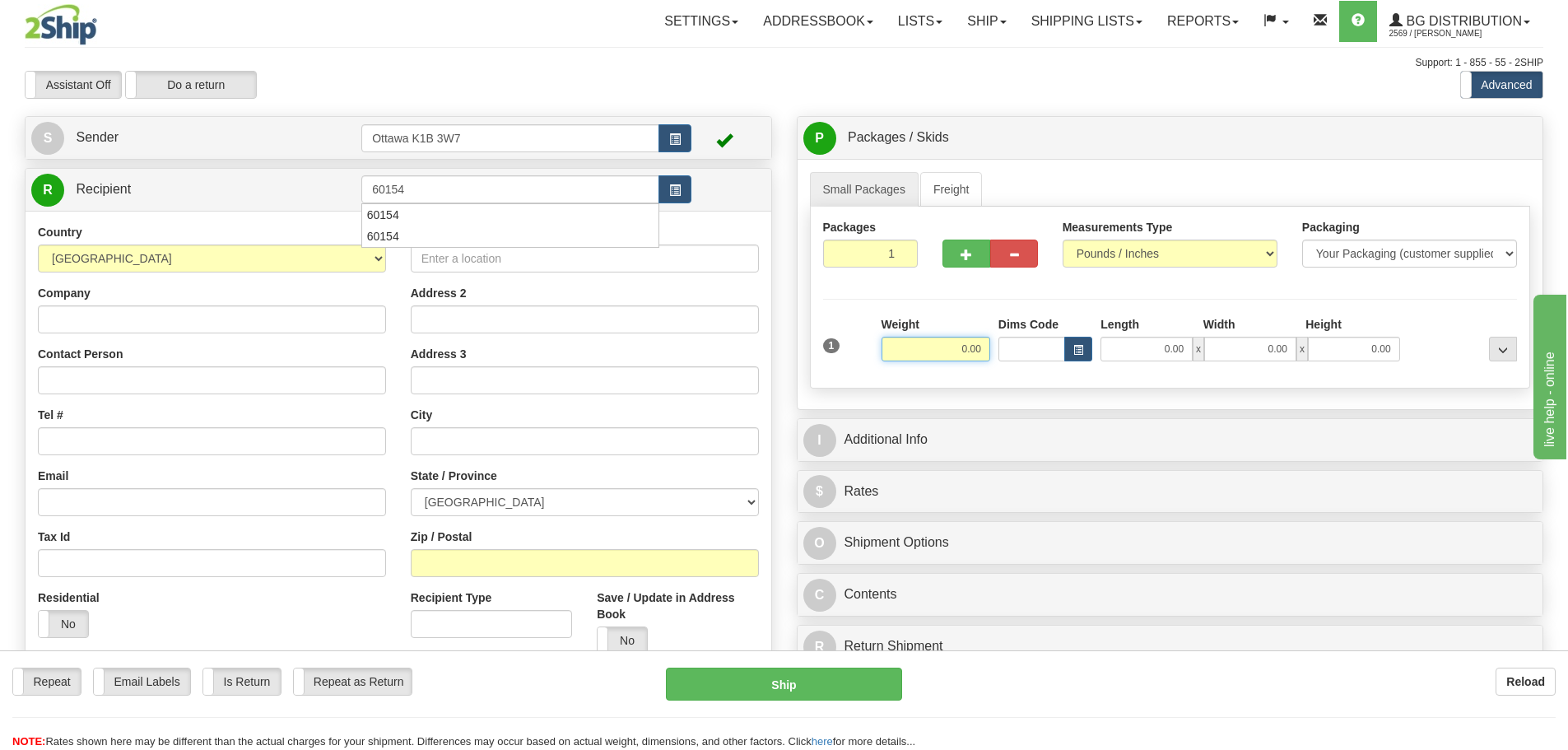
click at [574, 54] on div "Toggle navigation Settings Shipping Preferences Fields Preferences New" at bounding box center [784, 468] width 1568 height 937
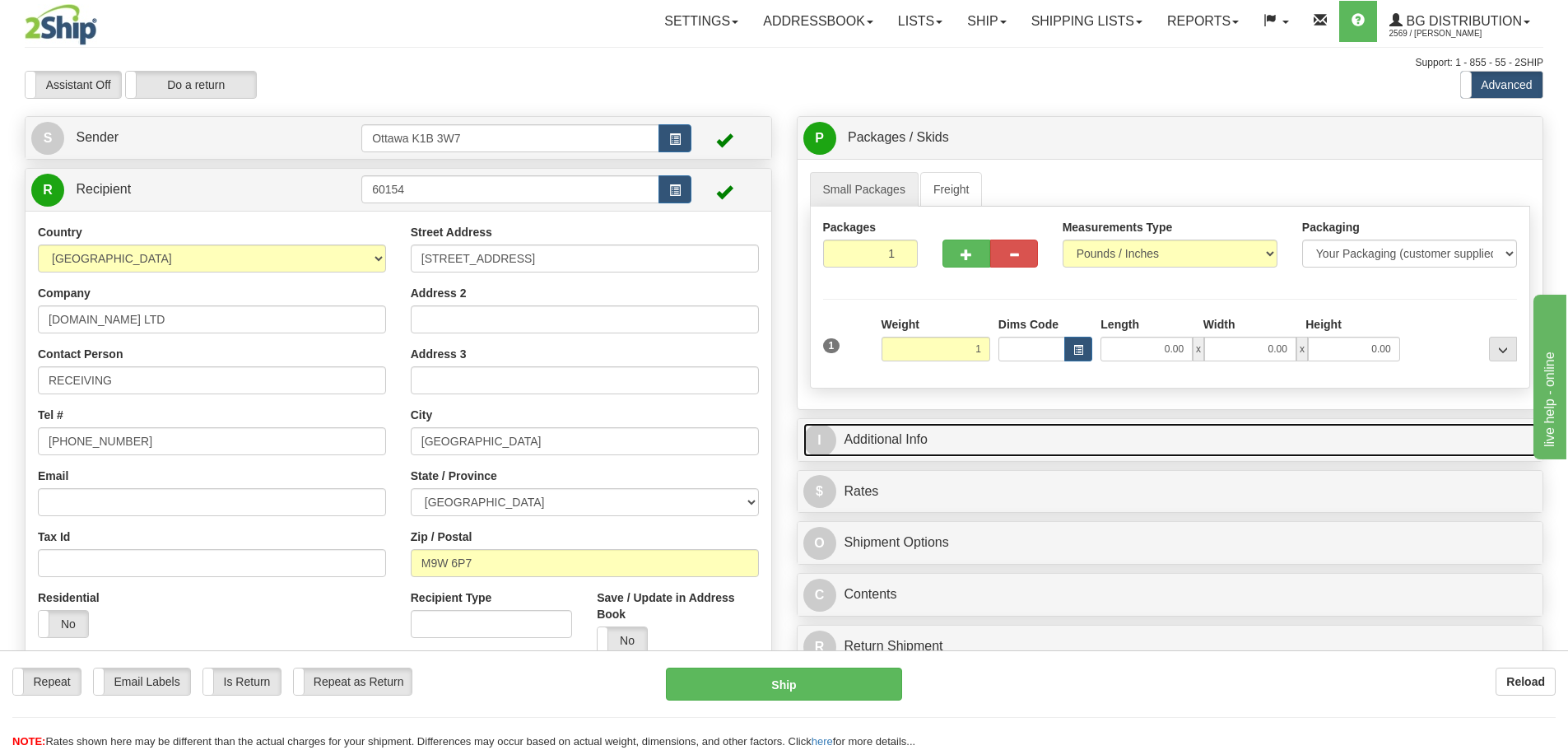
click at [1032, 434] on link "I Additional Info" at bounding box center [1170, 440] width 734 height 34
type input "1.00"
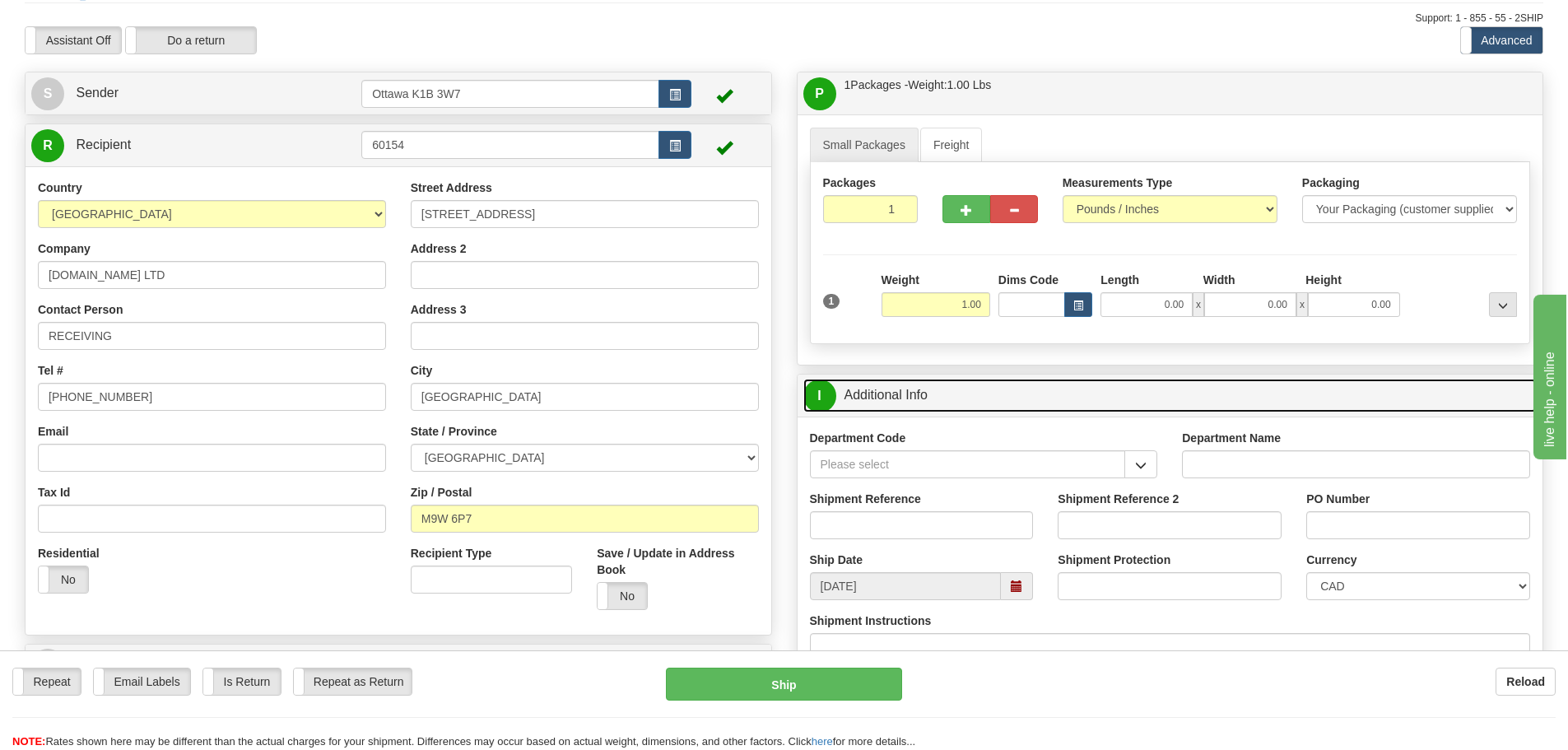
scroll to position [82, 0]
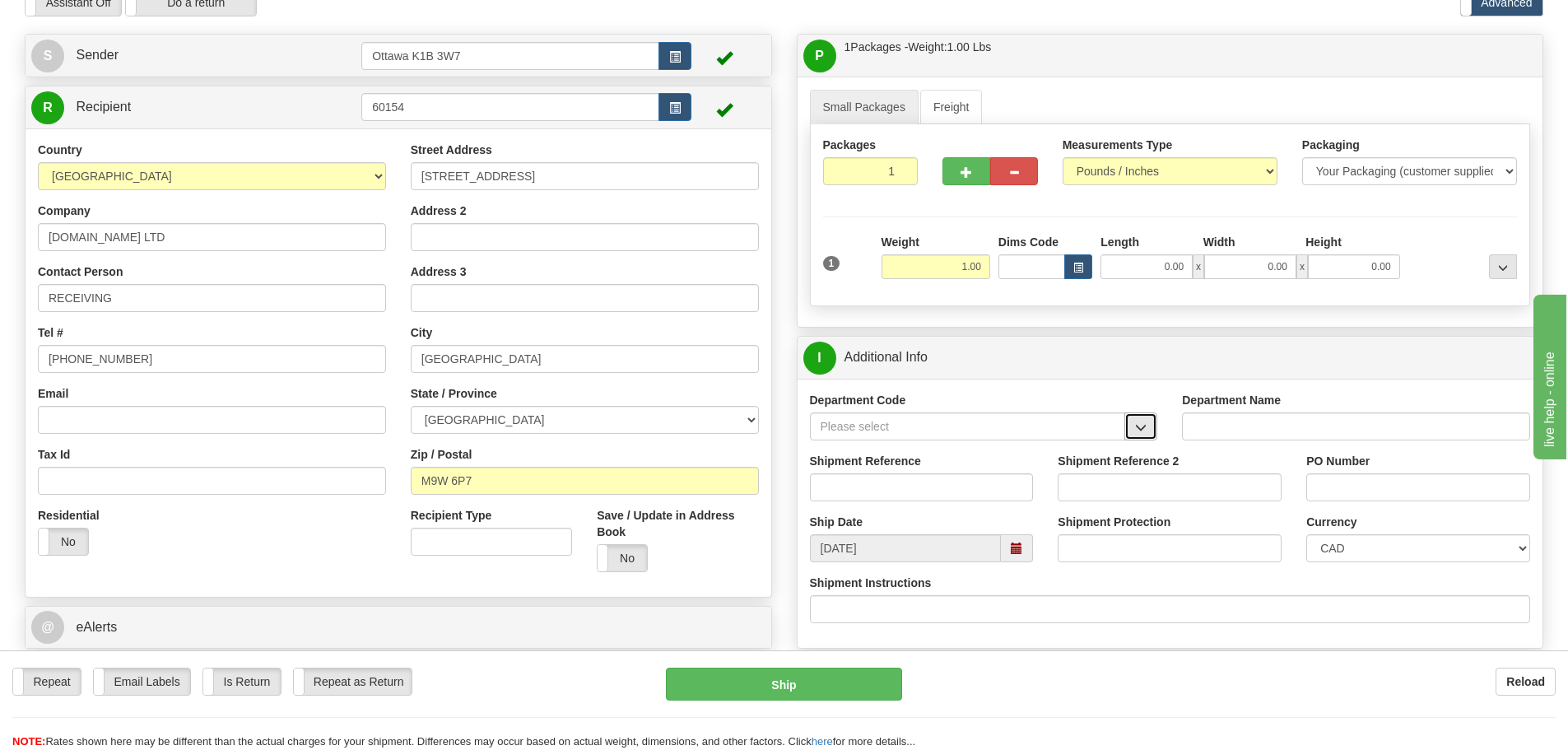
click at [1143, 432] on span "button" at bounding box center [1140, 427] width 11 height 10
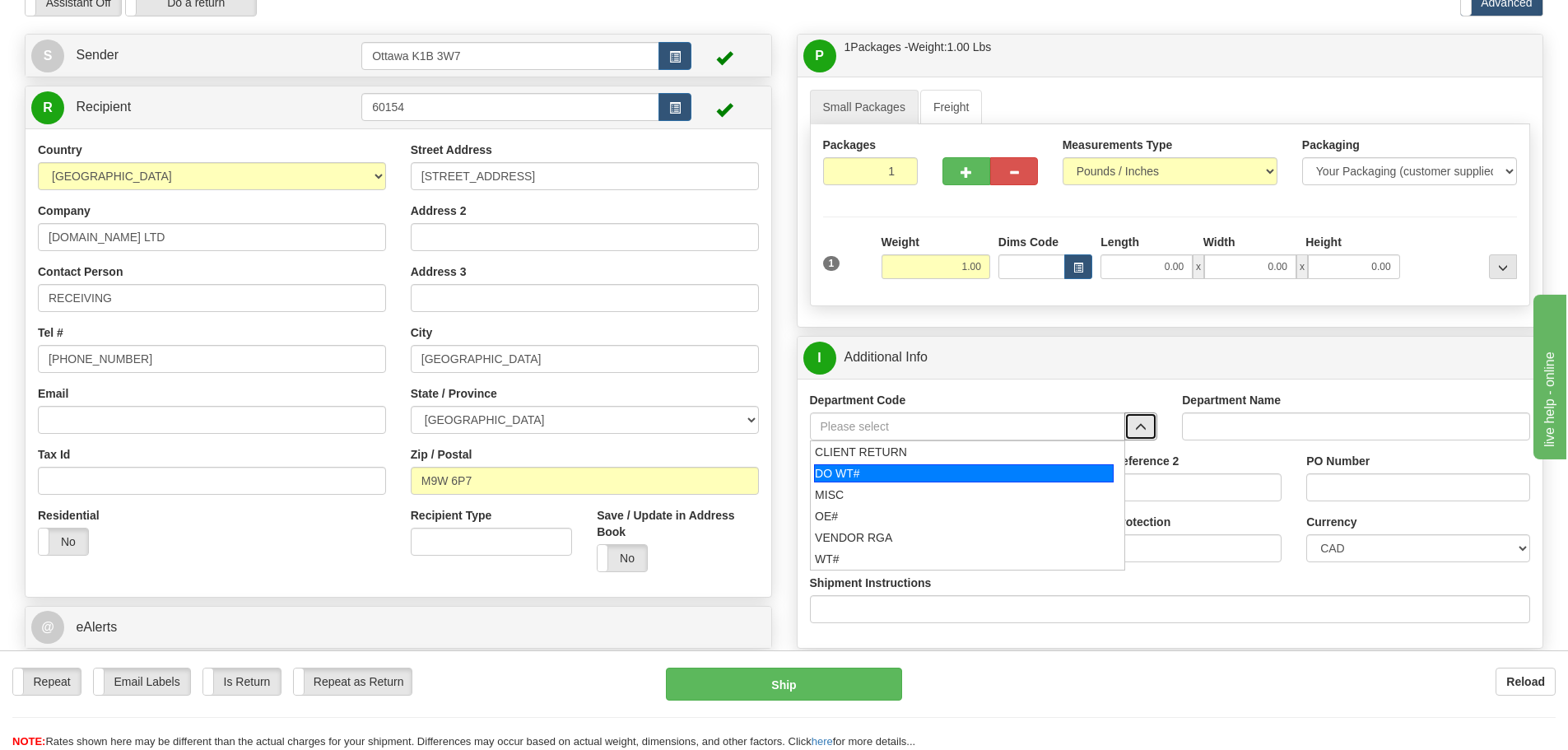
click at [946, 474] on div "DO WT#" at bounding box center [963, 473] width 299 height 18
type input "DO WT#"
type input "DIRECT ORDERS"
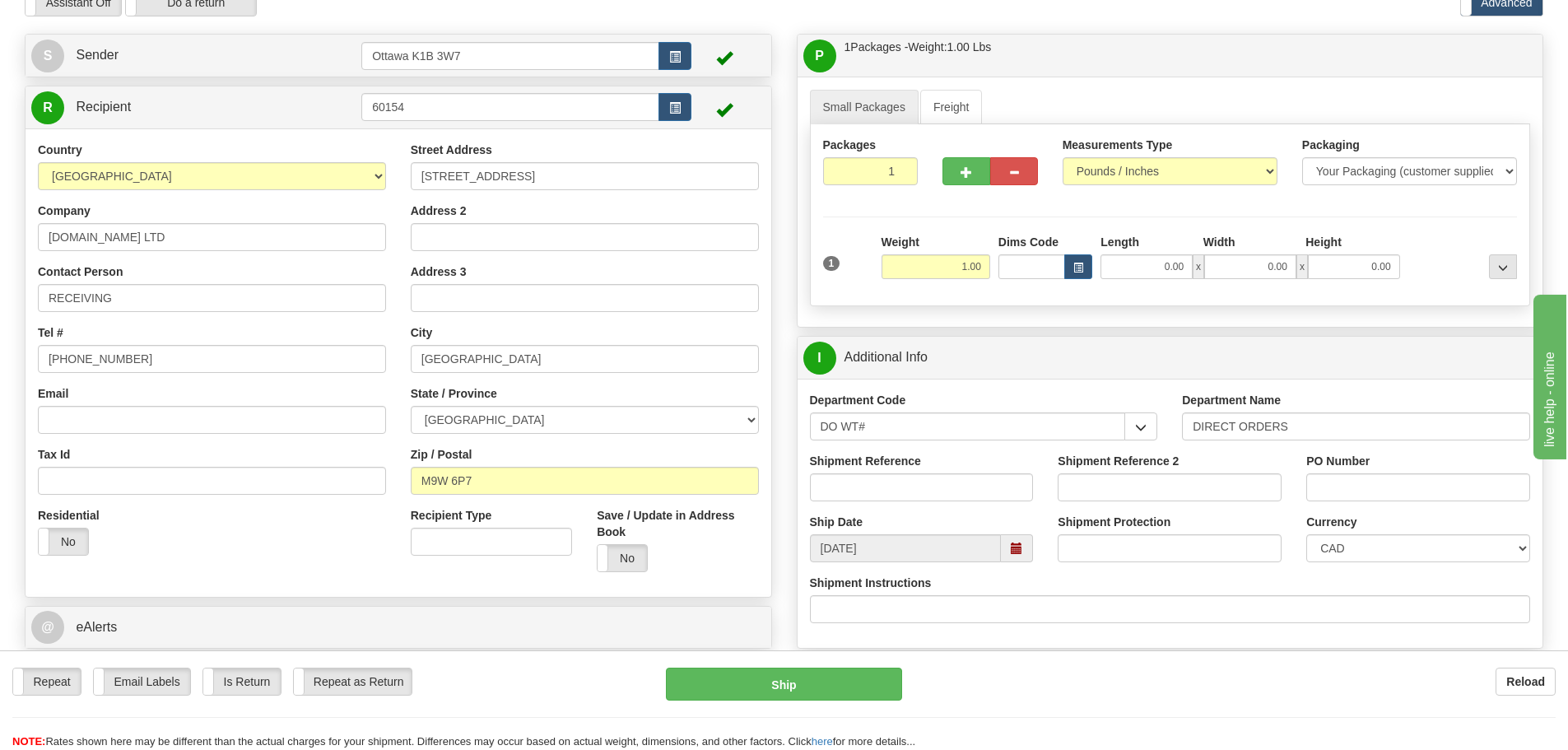
click at [948, 502] on div "Shipment Reference" at bounding box center [922, 483] width 249 height 61
click at [946, 500] on input "Shipment Reference" at bounding box center [922, 487] width 224 height 28
type input "164983-00"
click at [1369, 473] on div "PO Number" at bounding box center [1418, 478] width 224 height 49
click at [1369, 476] on input "PO Number" at bounding box center [1418, 487] width 224 height 28
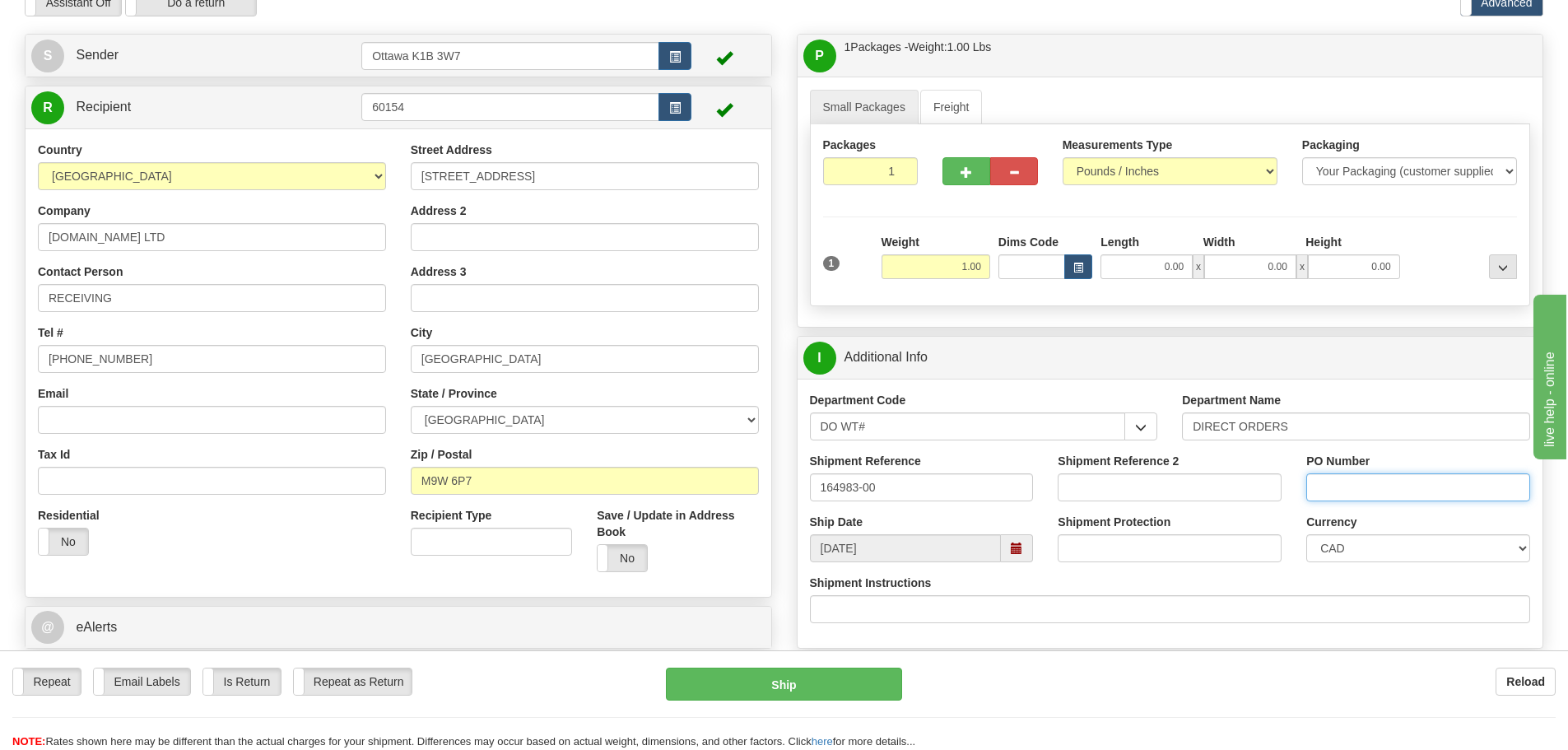
type input "9"
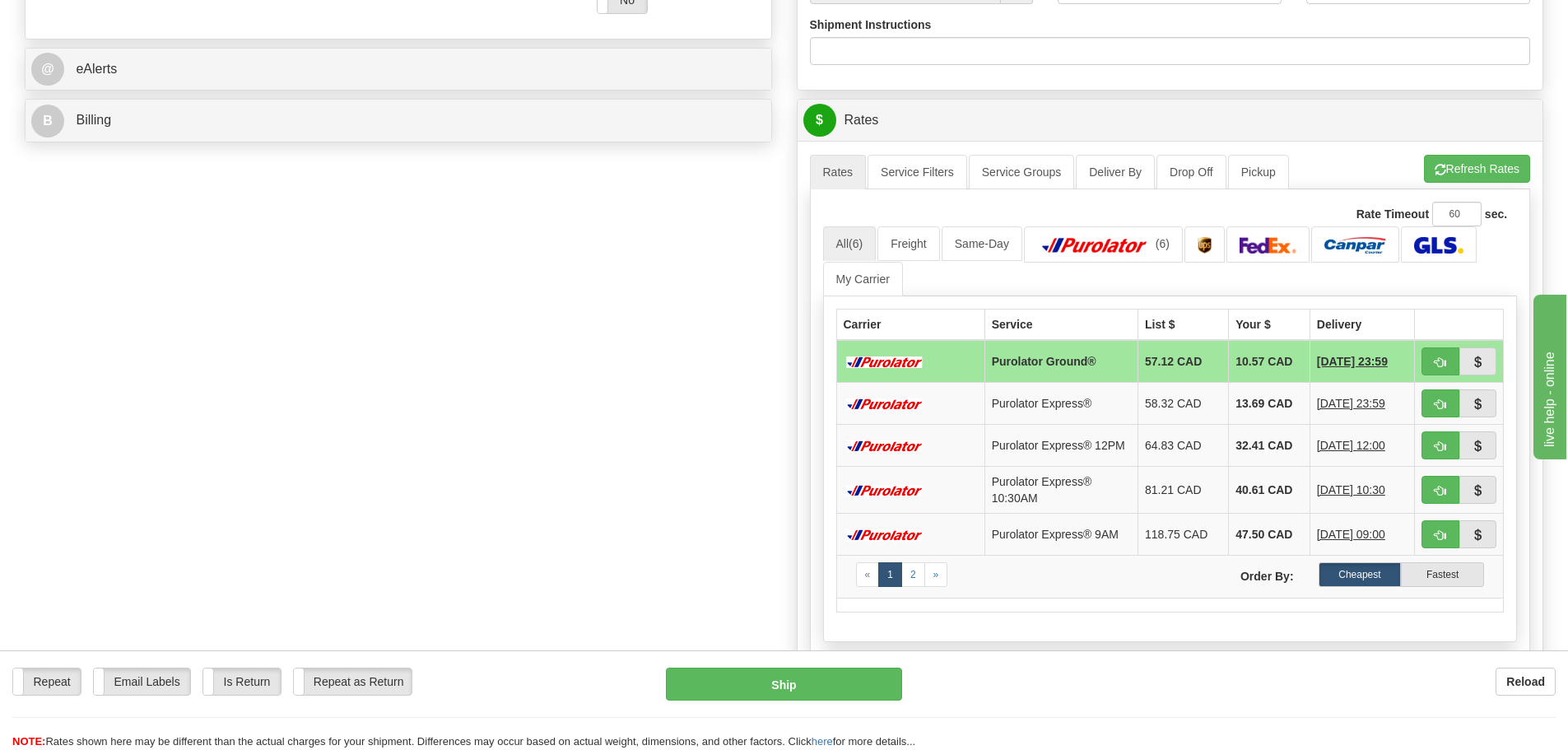
scroll to position [659, 0]
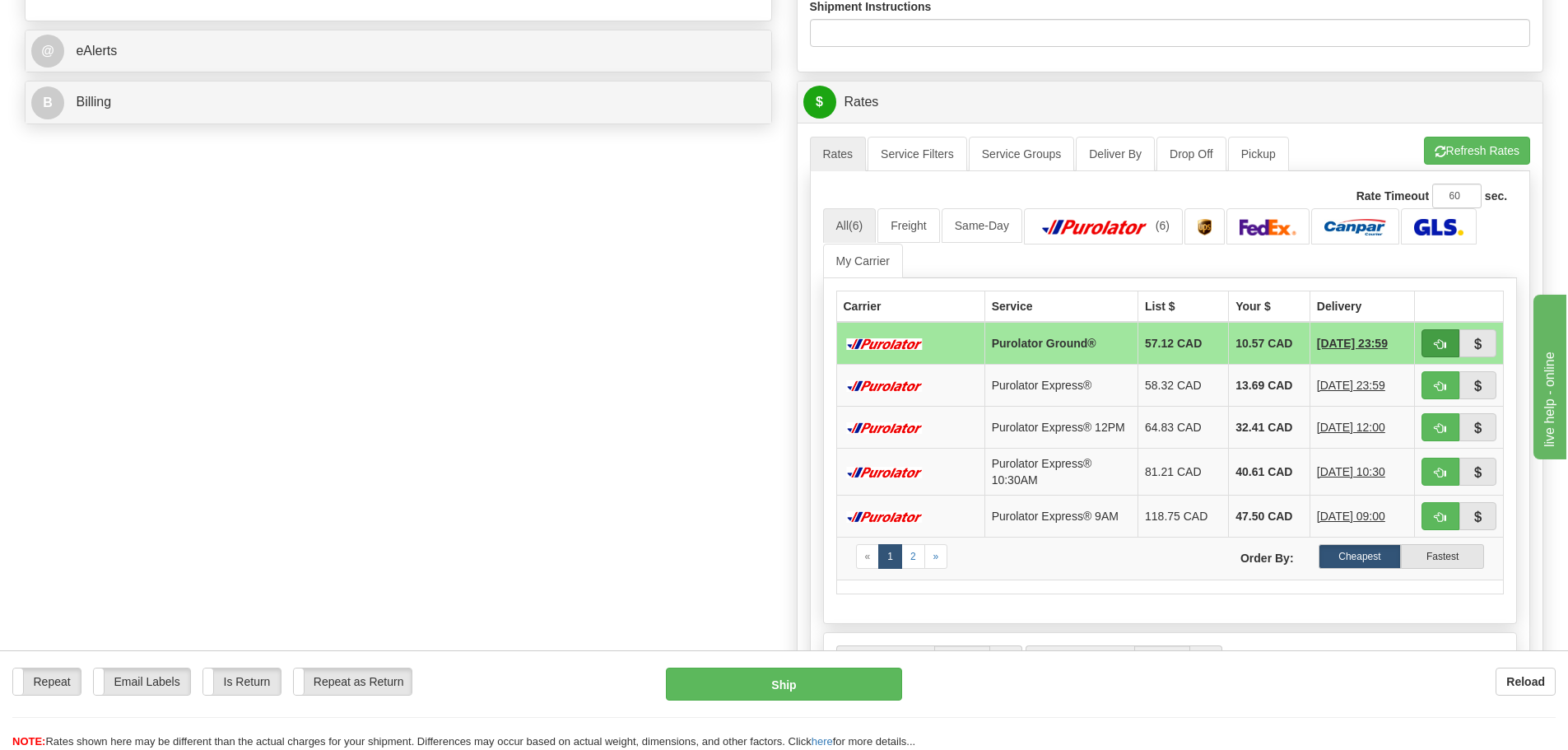
type input "51476"
click at [1442, 343] on span "button" at bounding box center [1440, 344] width 11 height 10
type input "260"
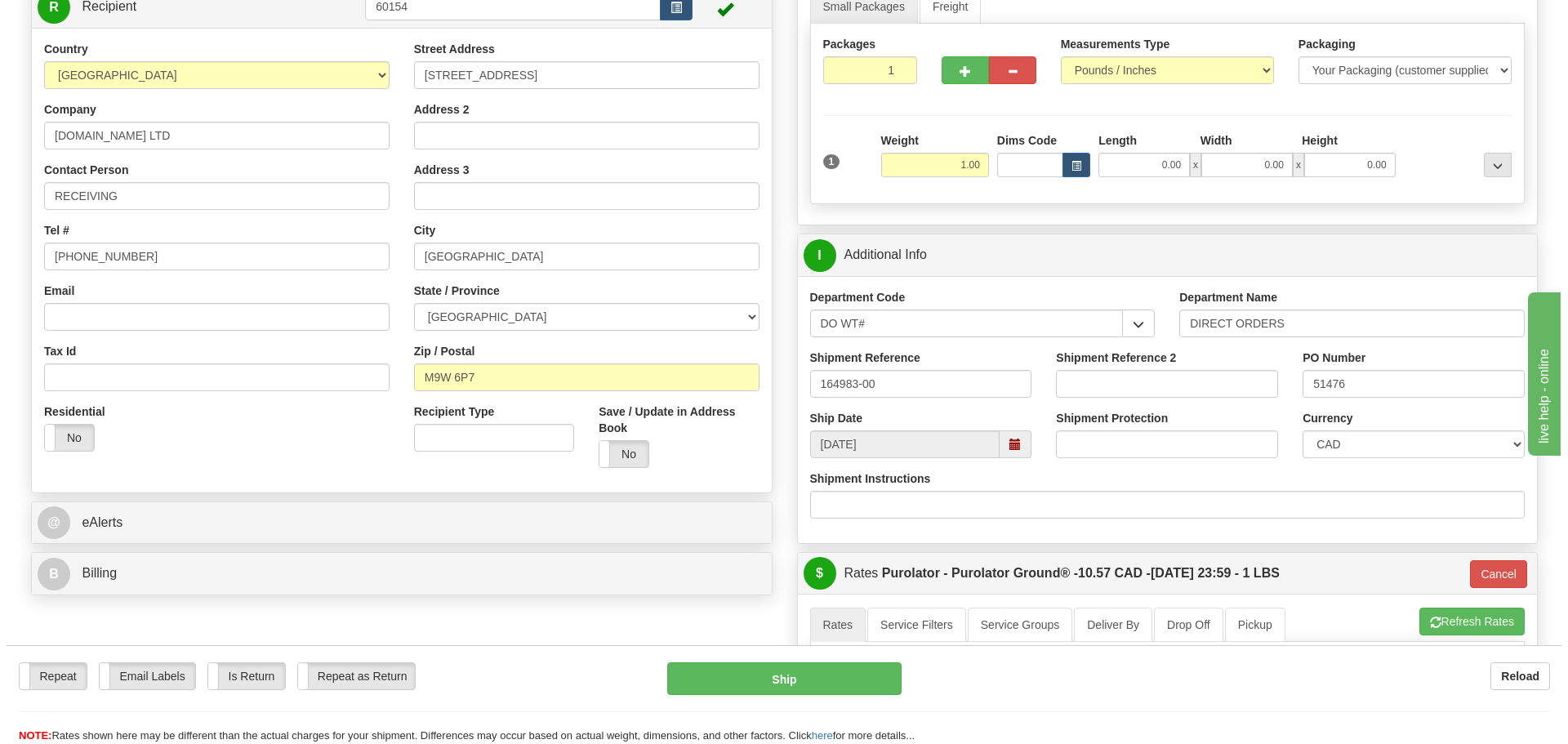
scroll to position [164, 0]
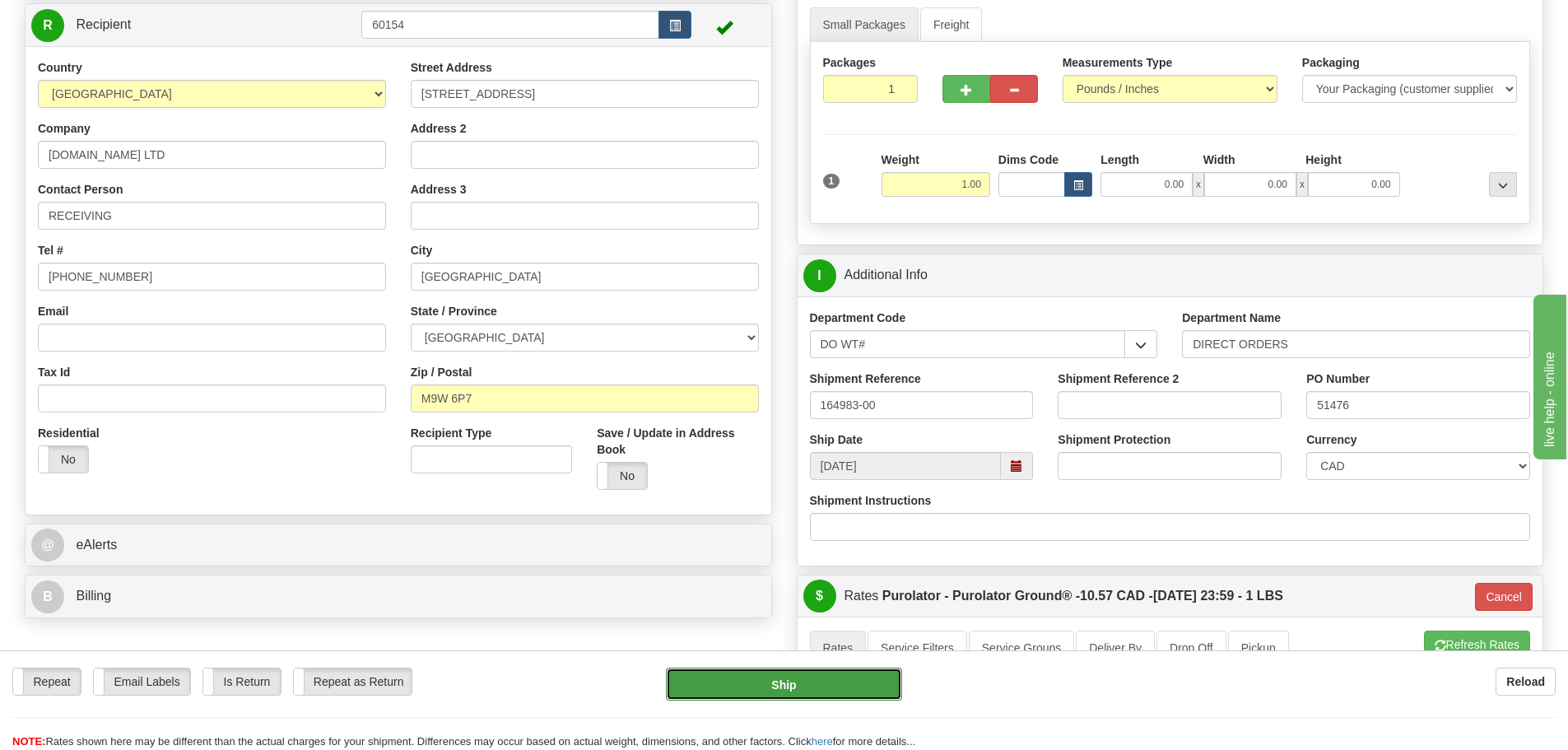
click at [825, 685] on button "Ship" at bounding box center [784, 684] width 236 height 33
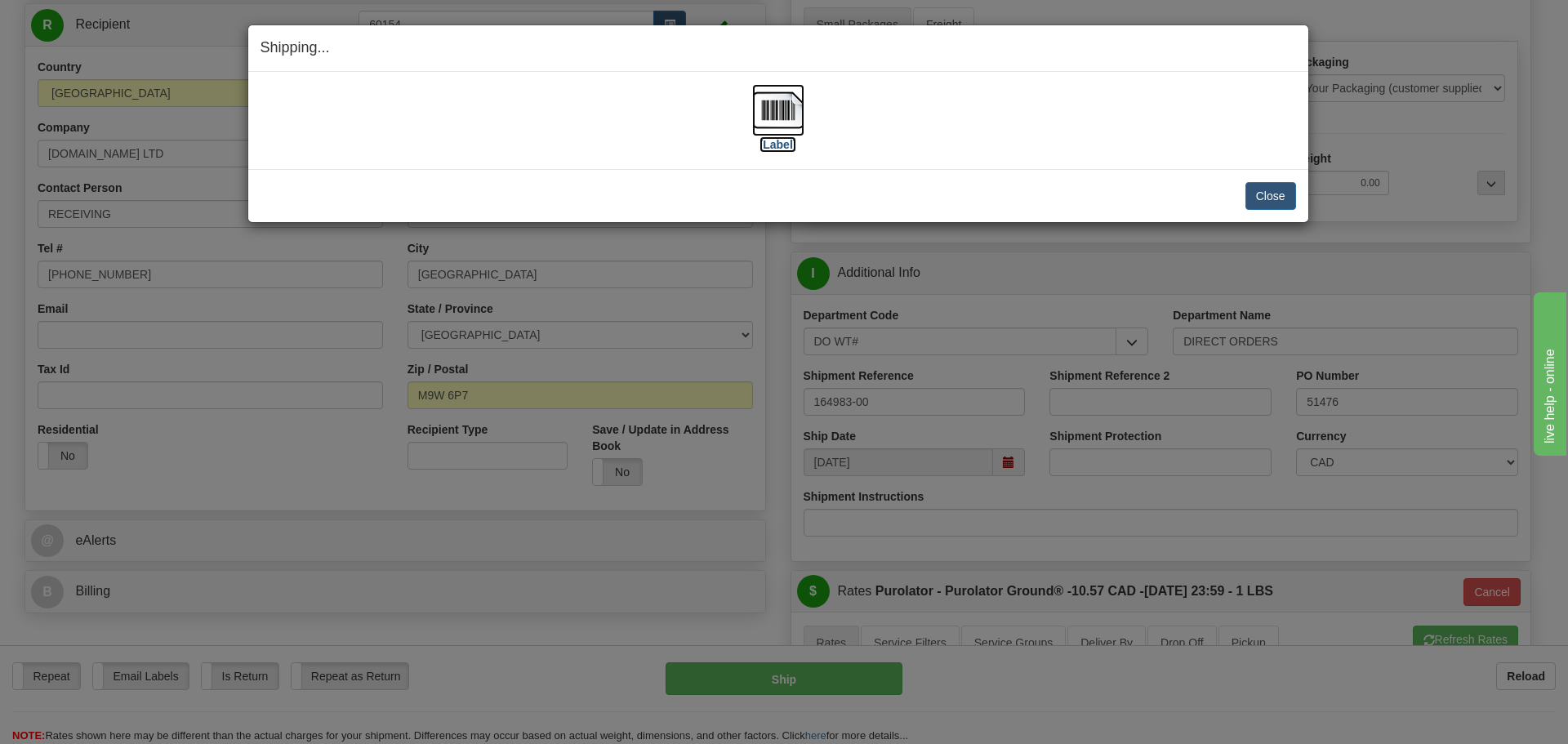
click at [777, 149] on label "[Label]" at bounding box center [778, 144] width 37 height 16
click at [1256, 193] on button "Close" at bounding box center [1271, 196] width 50 height 28
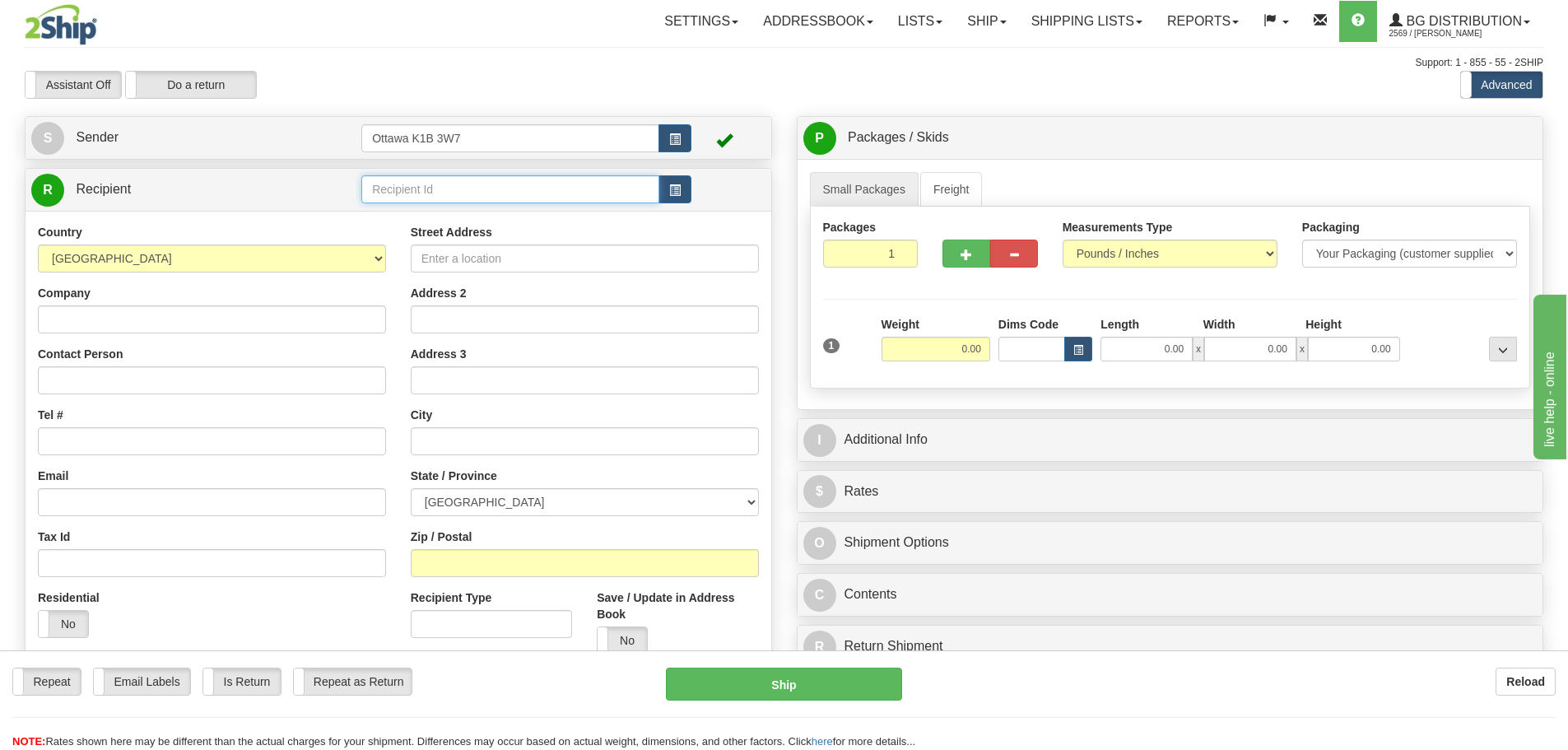
click at [531, 185] on input "text" at bounding box center [510, 189] width 298 height 28
type input "60069"
click at [509, 94] on div "Assistant On Assistant Off Do a return Do a return" at bounding box center [333, 85] width 642 height 28
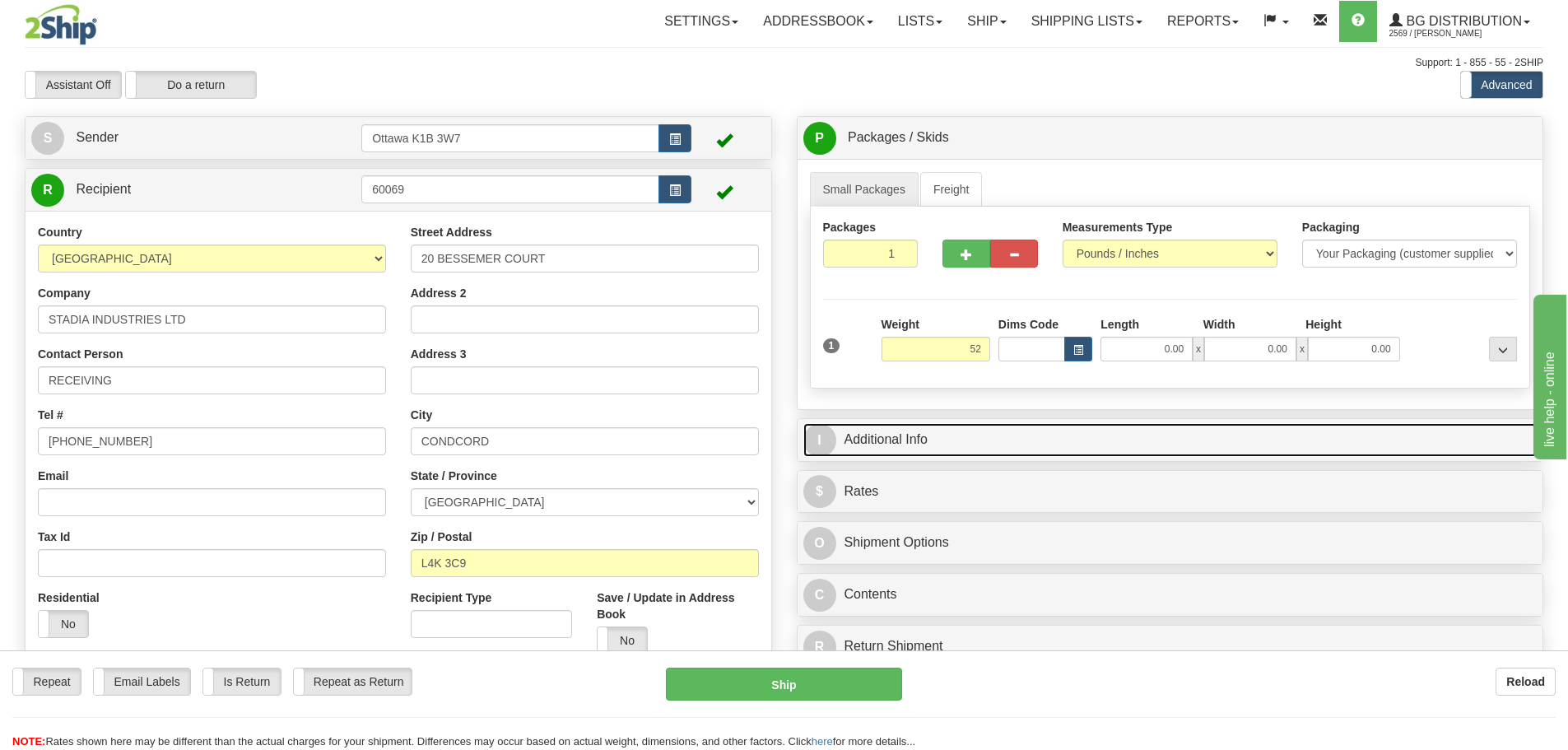
type input "52.00"
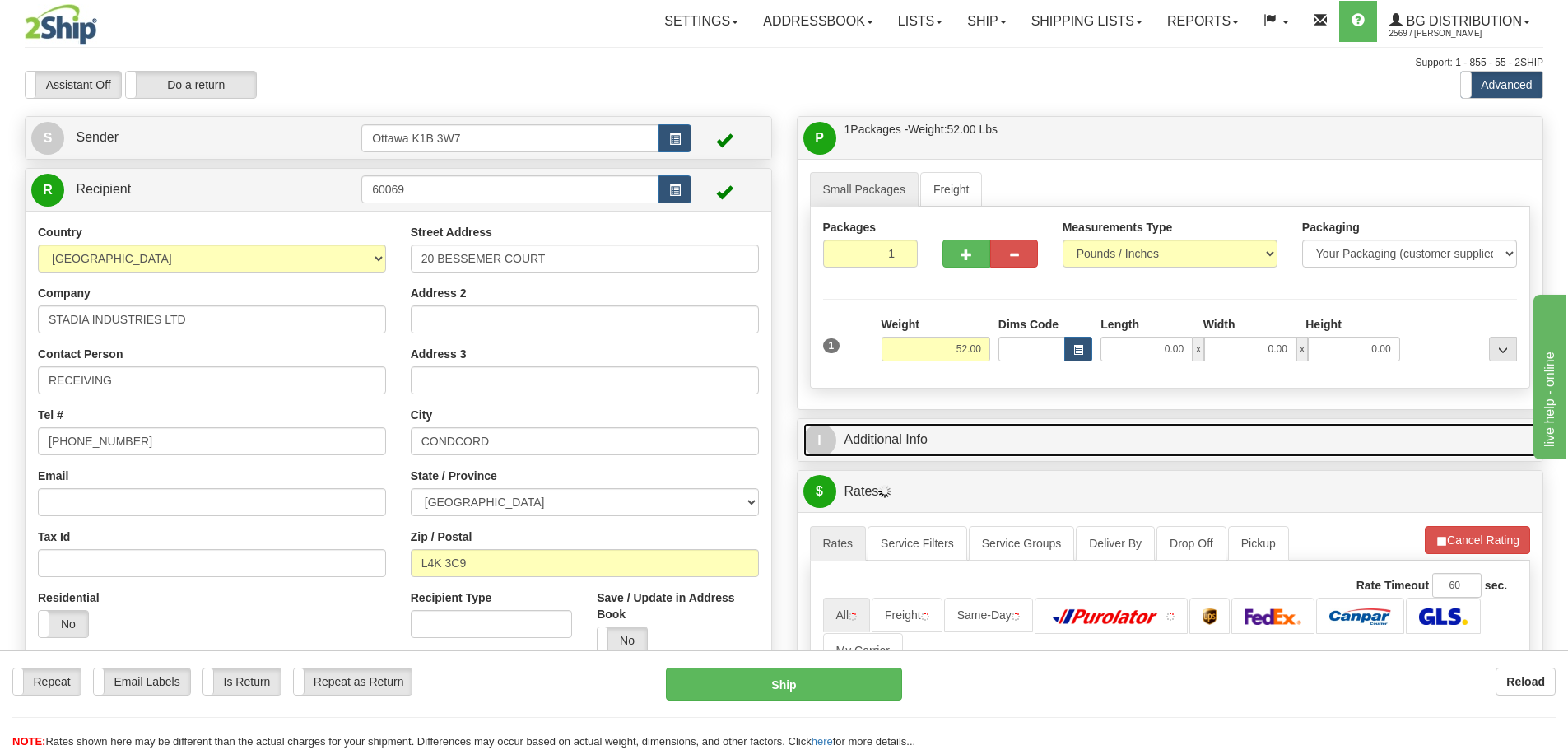
click at [988, 426] on link "I Additional Info" at bounding box center [1170, 440] width 734 height 34
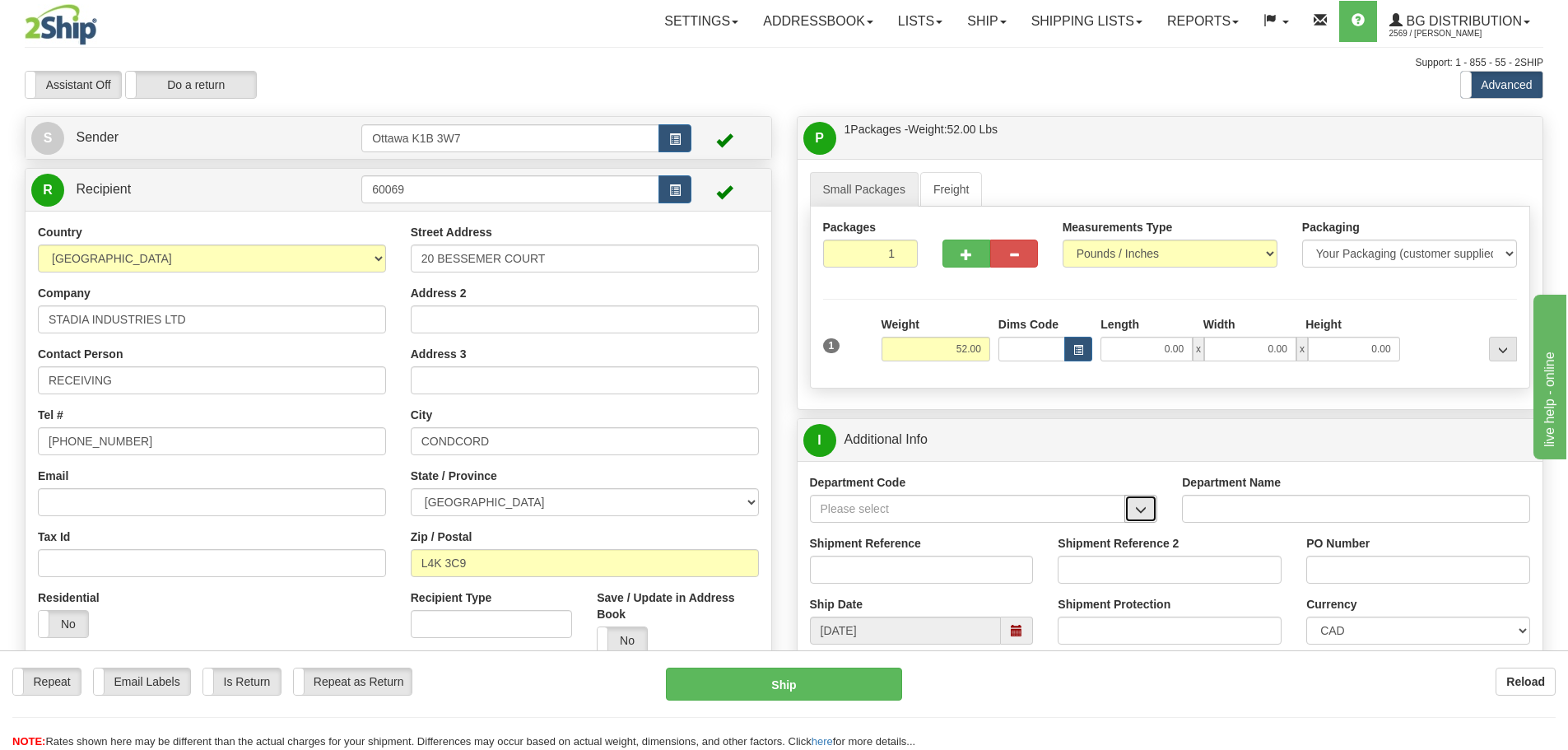
click at [1146, 513] on span "button" at bounding box center [1140, 510] width 11 height 10
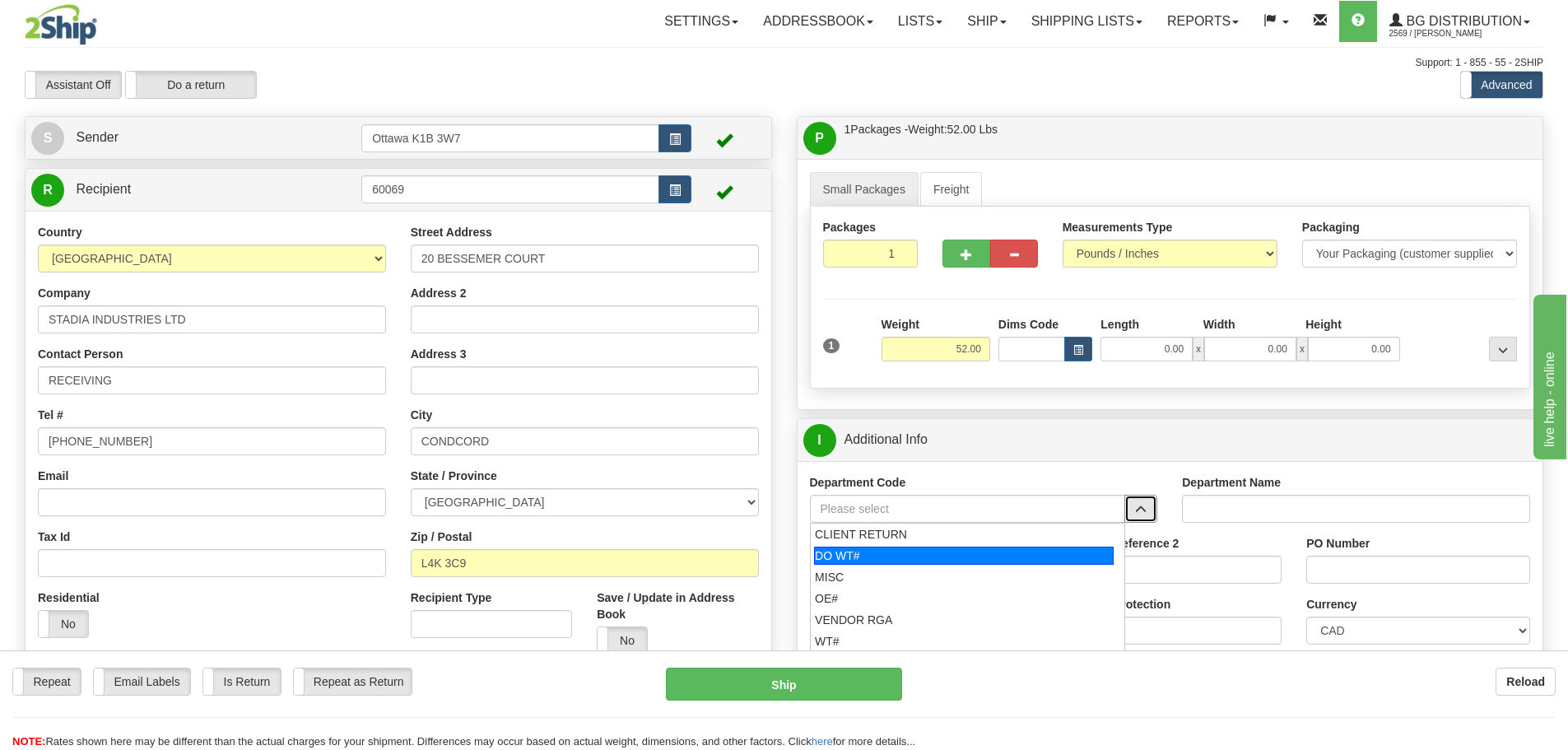
click at [931, 555] on div "DO WT#" at bounding box center [963, 555] width 299 height 18
type input "DO WT#"
type input "DIRECT ORDERS"
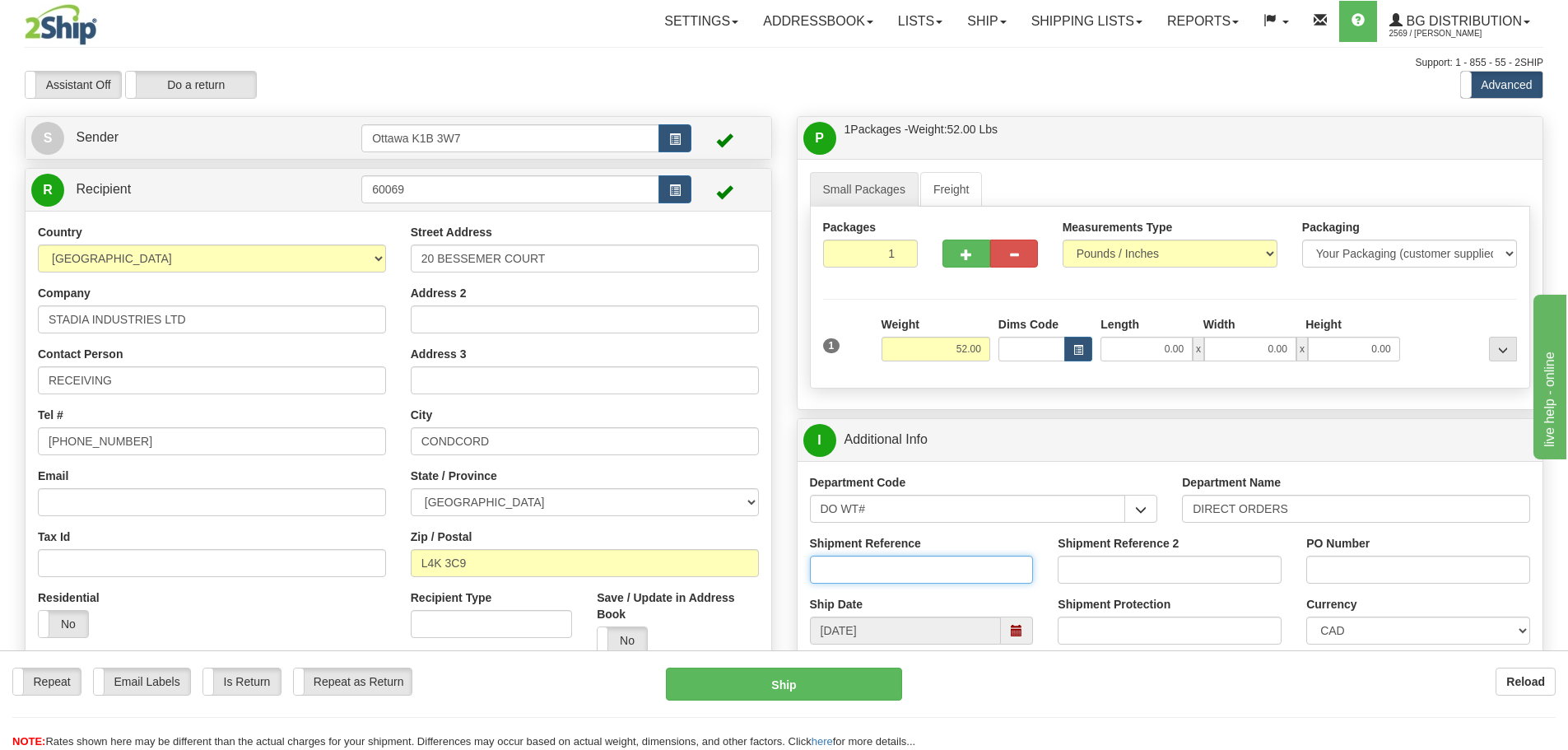
click at [930, 580] on input "Shipment Reference" at bounding box center [922, 570] width 224 height 28
type input "164986-00"
click at [1378, 579] on input "PO Number" at bounding box center [1418, 570] width 224 height 28
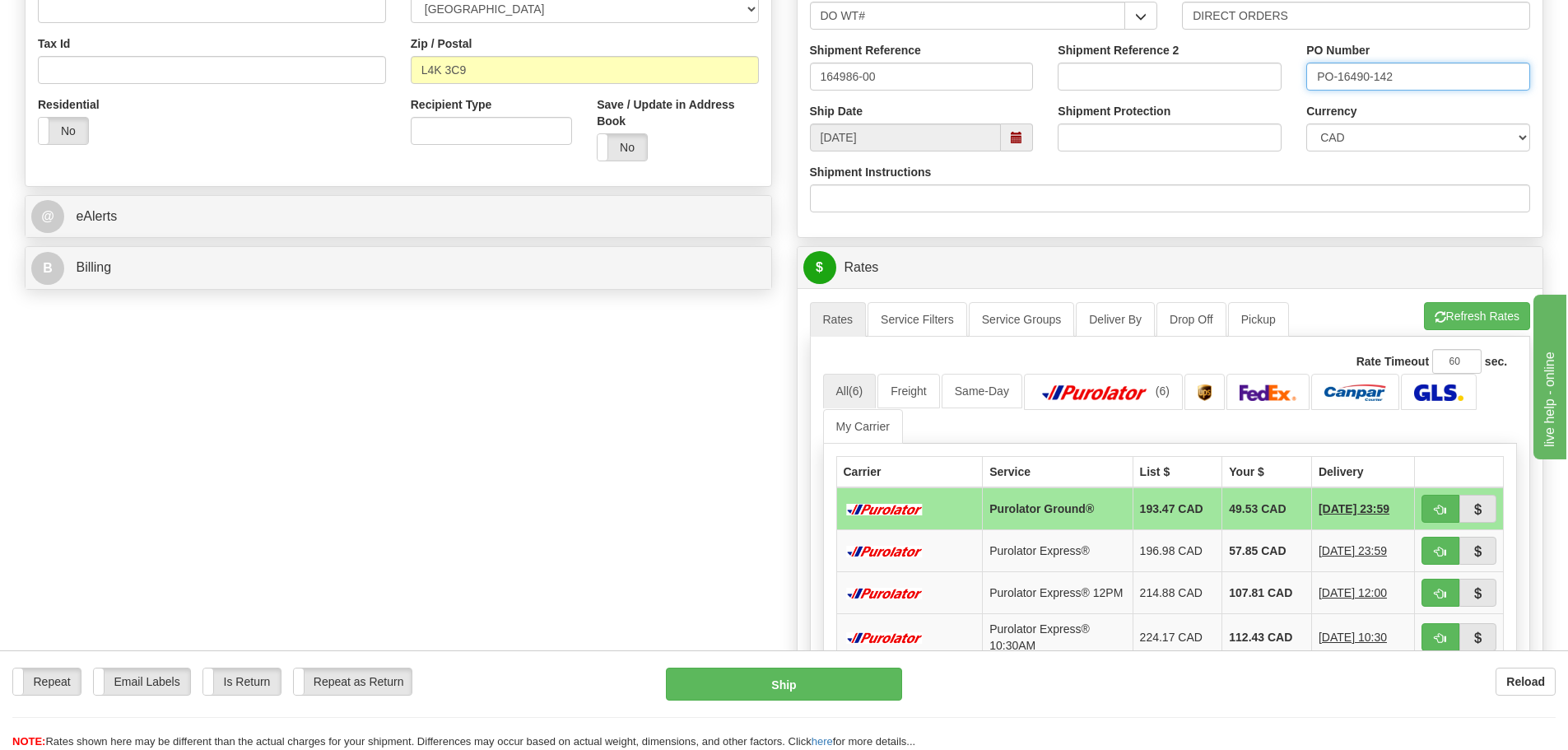
scroll to position [494, 0]
type input "PO-16490-142"
click at [1434, 513] on span "button" at bounding box center [1440, 509] width 11 height 10
type input "260"
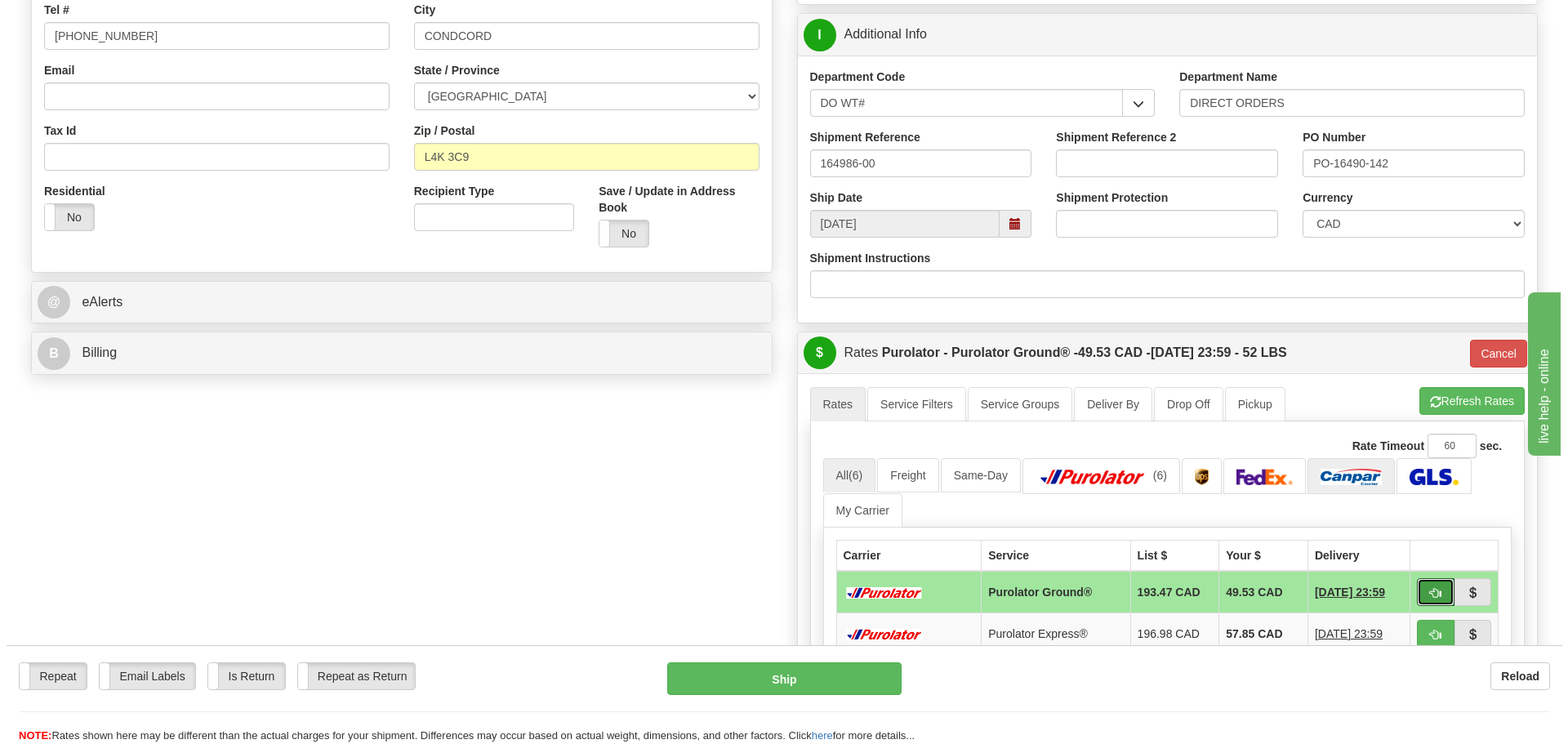
scroll to position [164, 0]
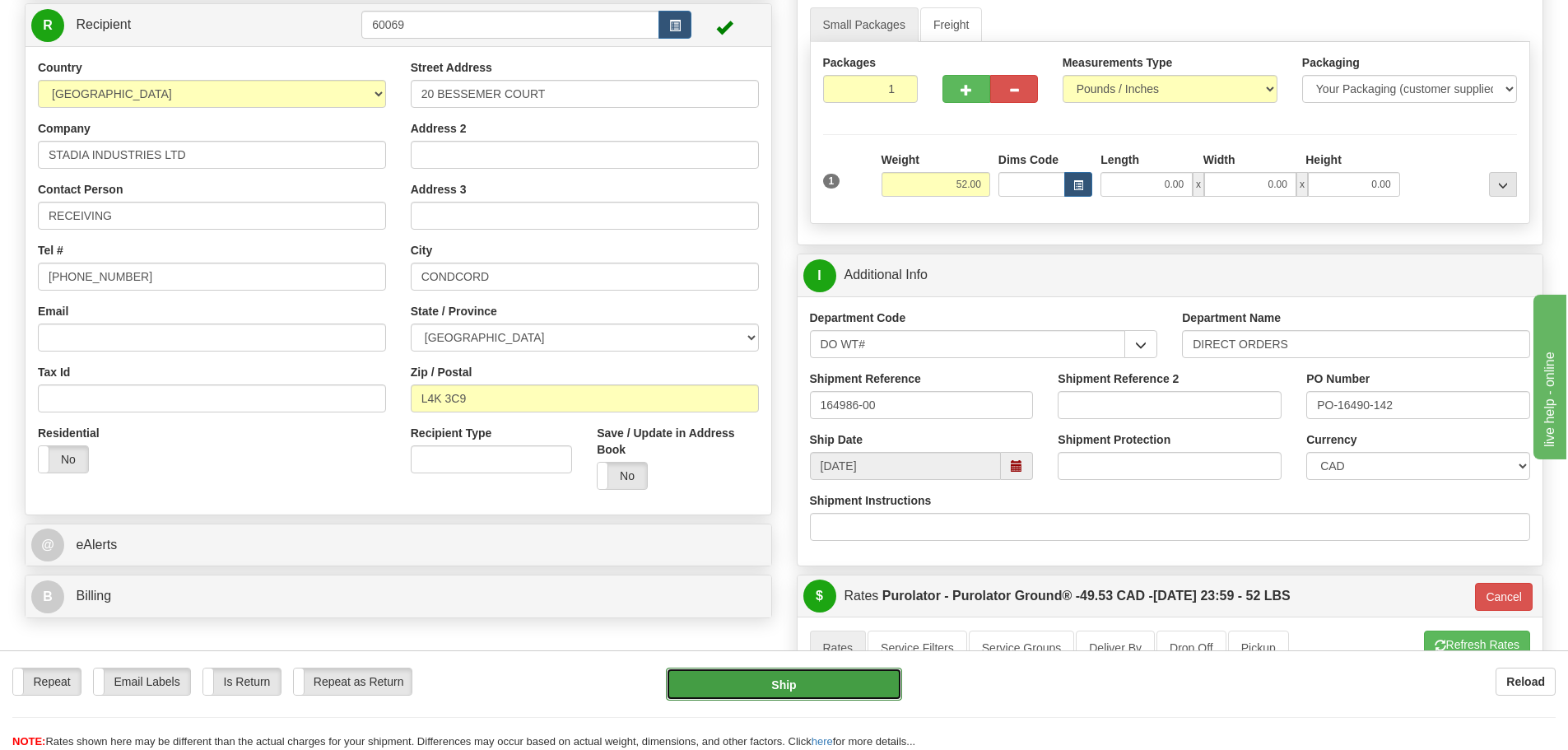
click at [817, 680] on button "Ship" at bounding box center [784, 684] width 236 height 33
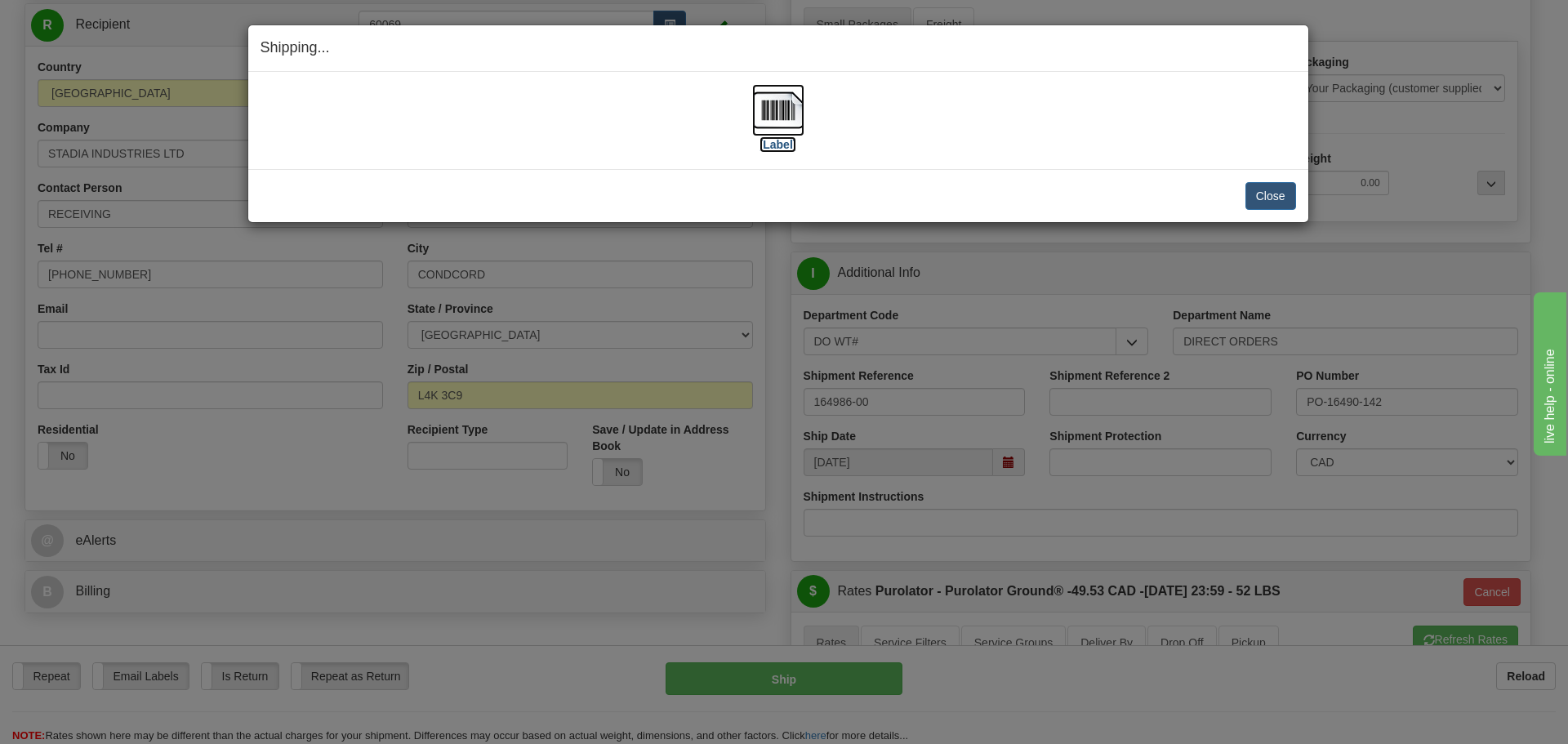
click at [779, 144] on label "[Label]" at bounding box center [778, 144] width 37 height 16
click at [1276, 195] on button "Close" at bounding box center [1271, 196] width 50 height 28
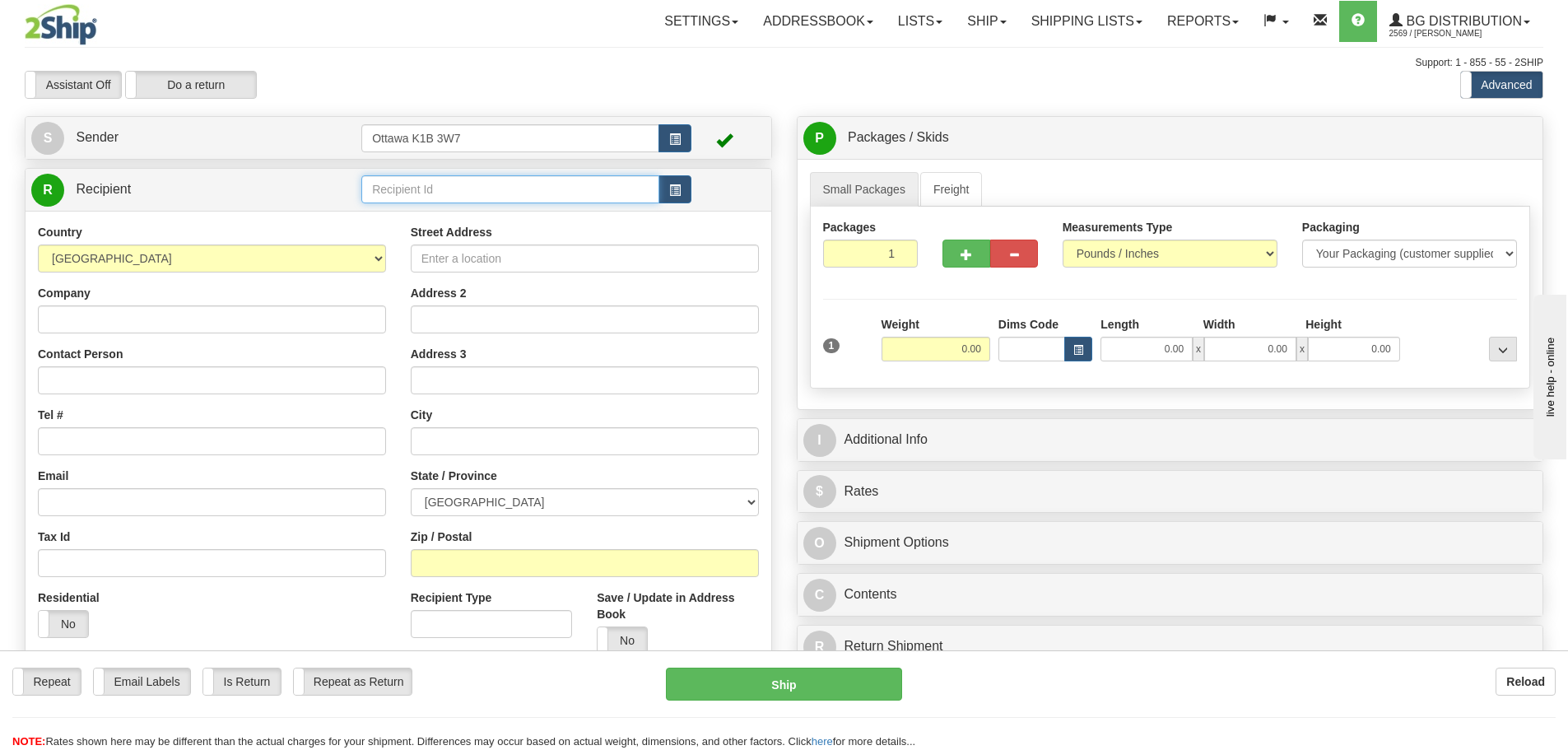
click at [495, 181] on input "text" at bounding box center [510, 189] width 298 height 28
type input "910819"
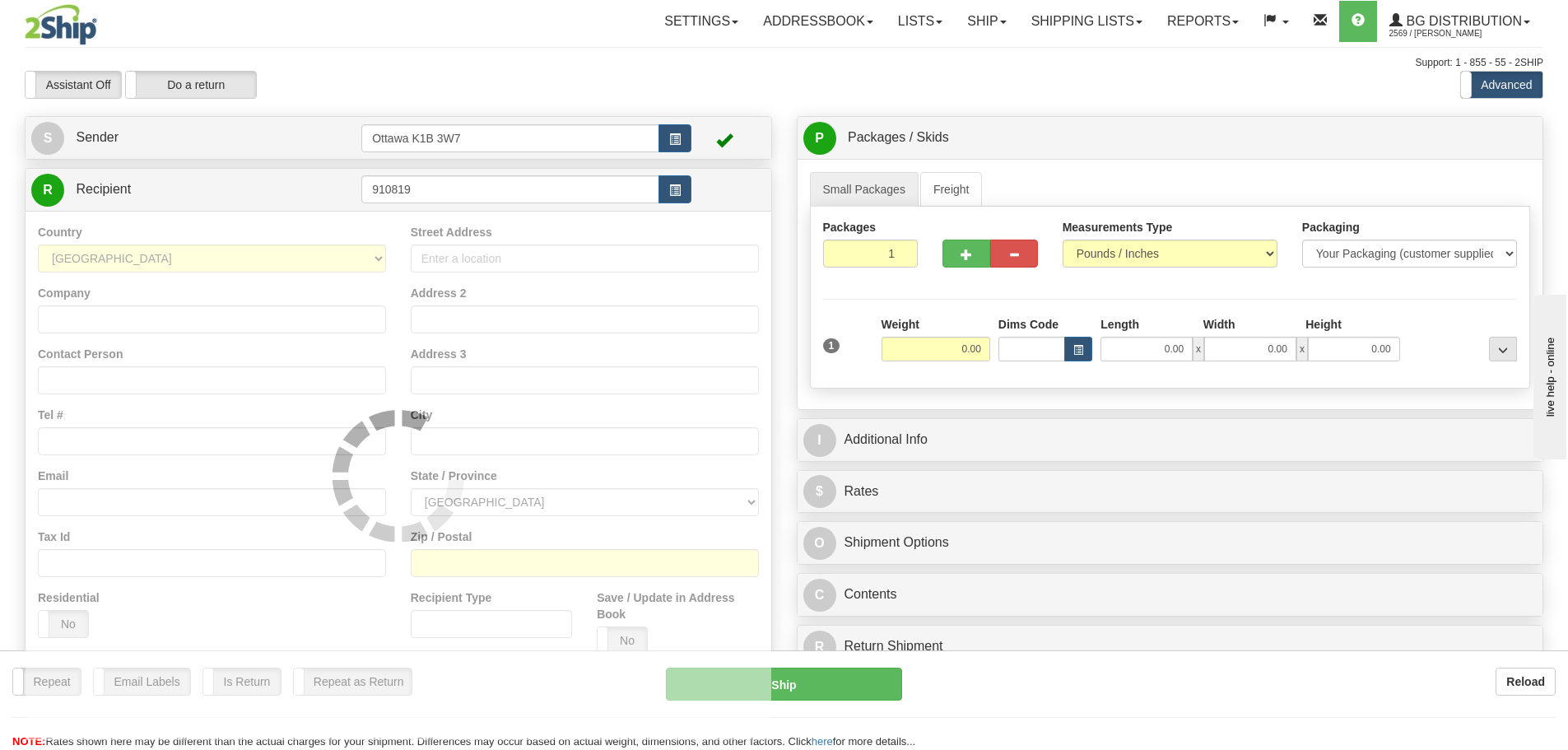
click at [669, 72] on div "Previous Next" at bounding box center [784, 71] width 257 height 1
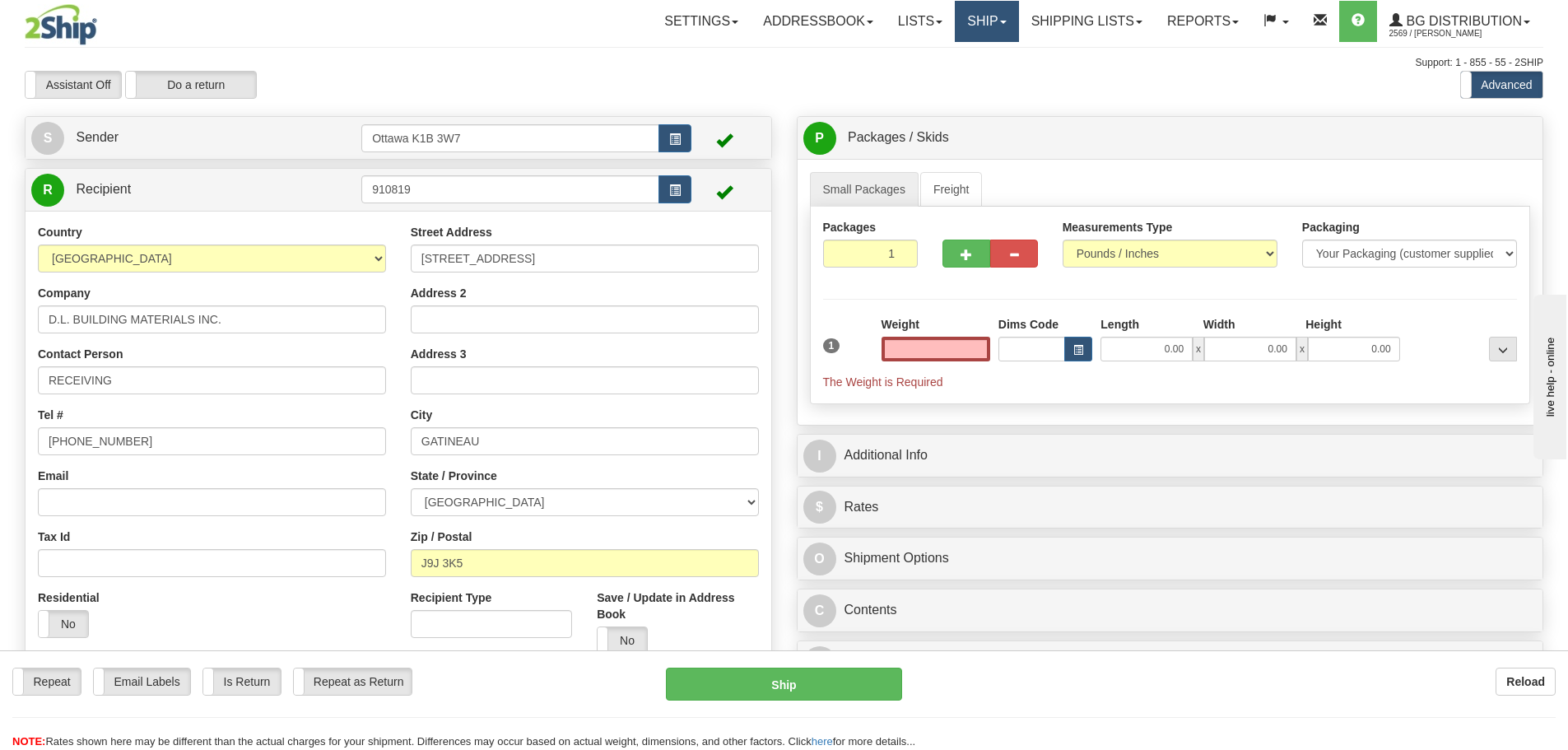
type input "0.00"
click at [959, 28] on link "Ship" at bounding box center [986, 22] width 63 height 41
click at [955, 49] on link "Ship Screen" at bounding box center [953, 57] width 130 height 22
